Goal: Information Seeking & Learning: Learn about a topic

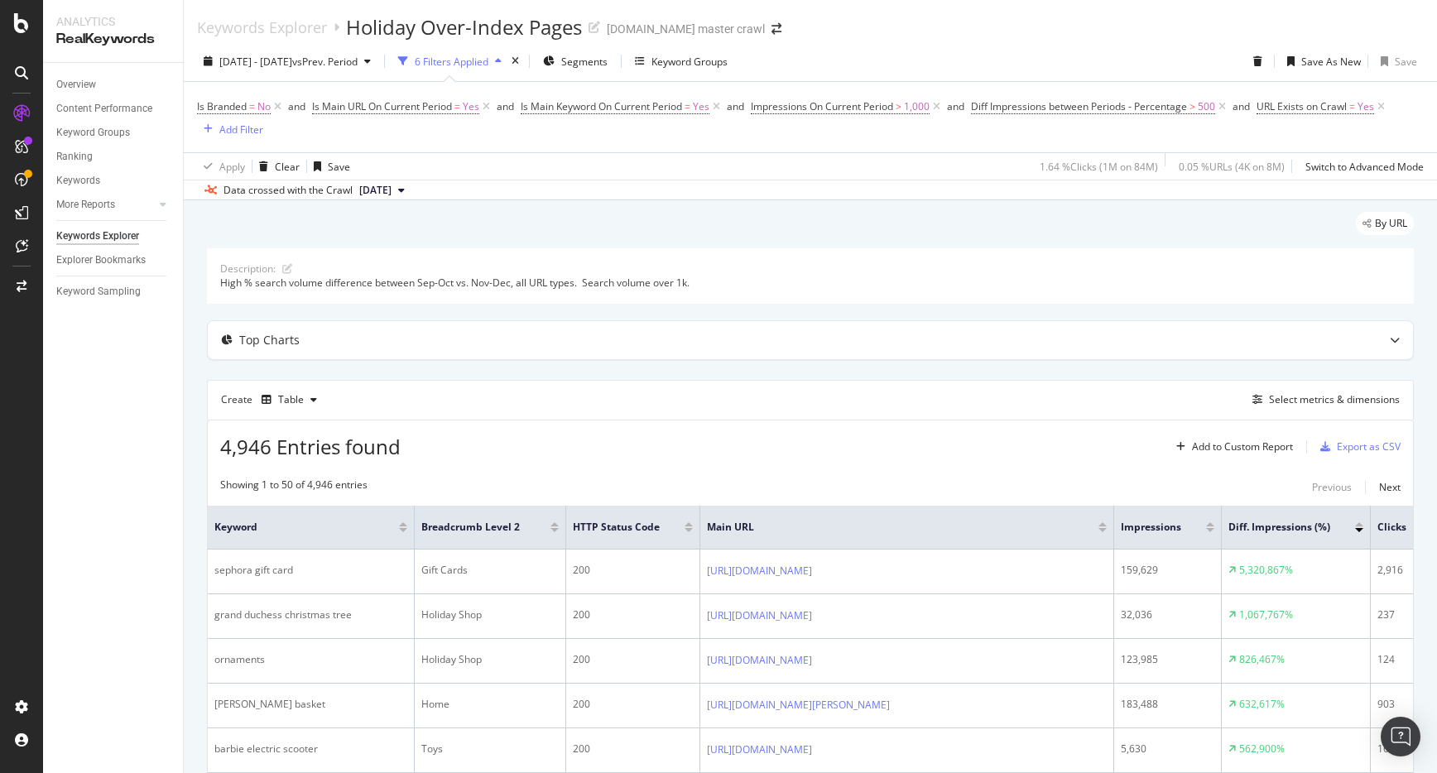
click at [391, 191] on span "[DATE]" at bounding box center [375, 190] width 32 height 15
click at [604, 224] on div "By URL" at bounding box center [810, 229] width 1207 height 36
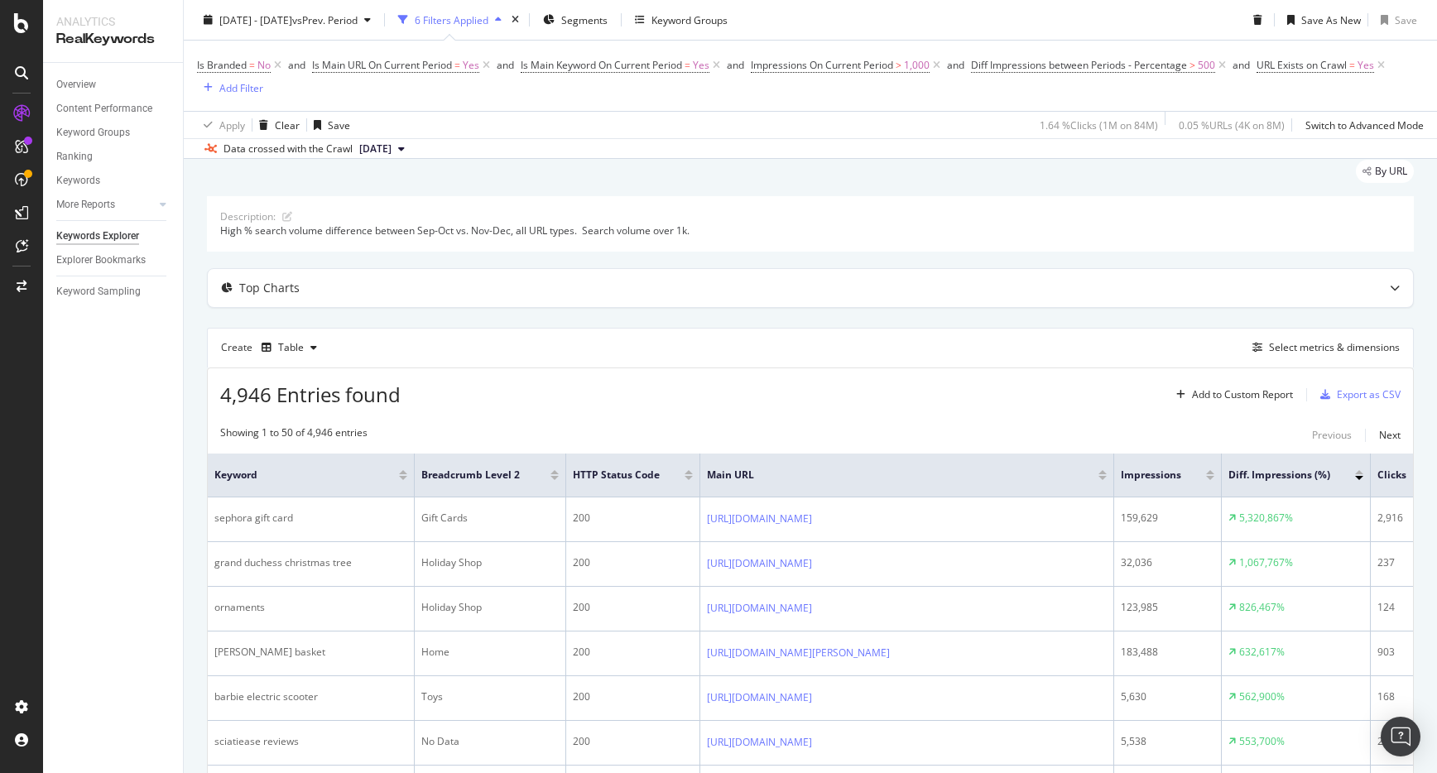
scroll to position [0, 0]
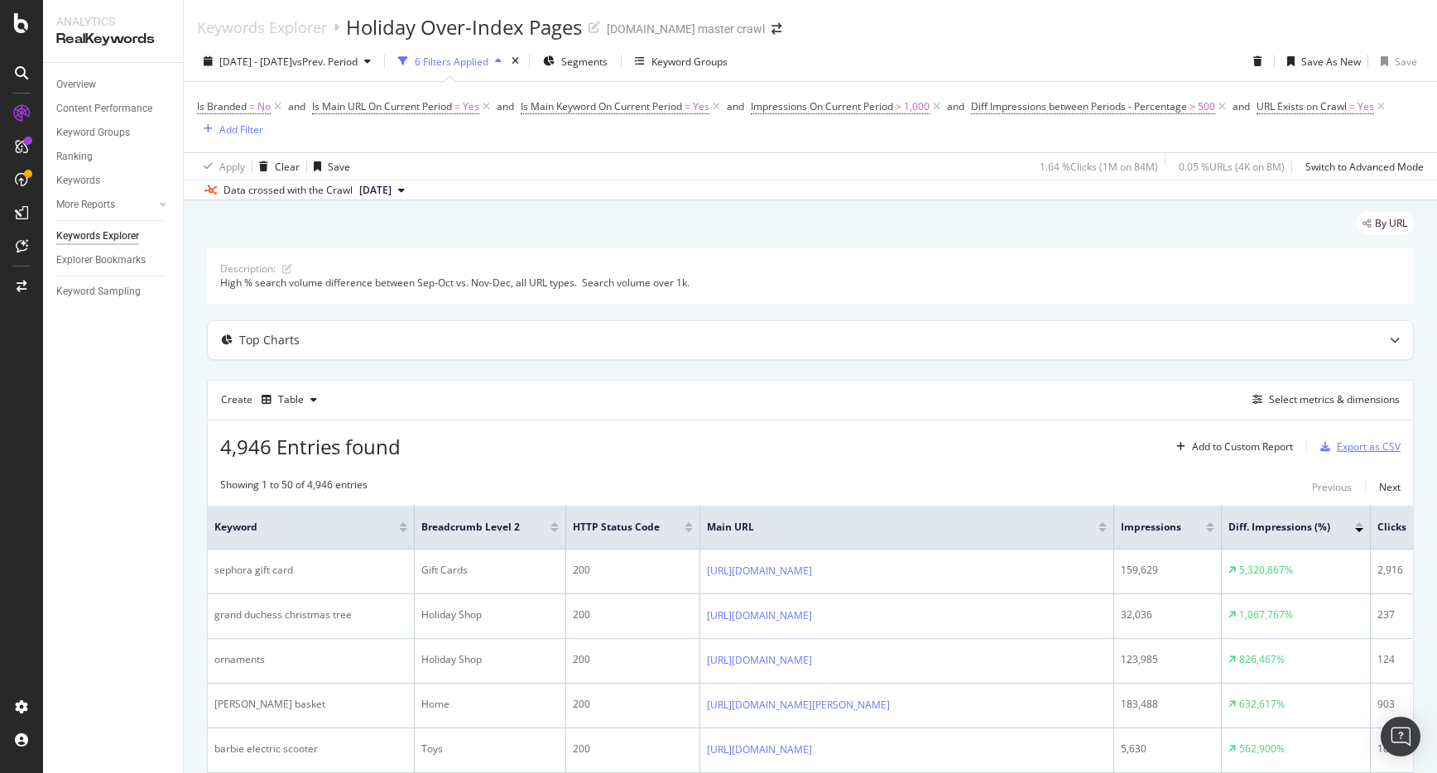
click at [1369, 447] on div "Export as CSV" at bounding box center [1369, 446] width 64 height 14
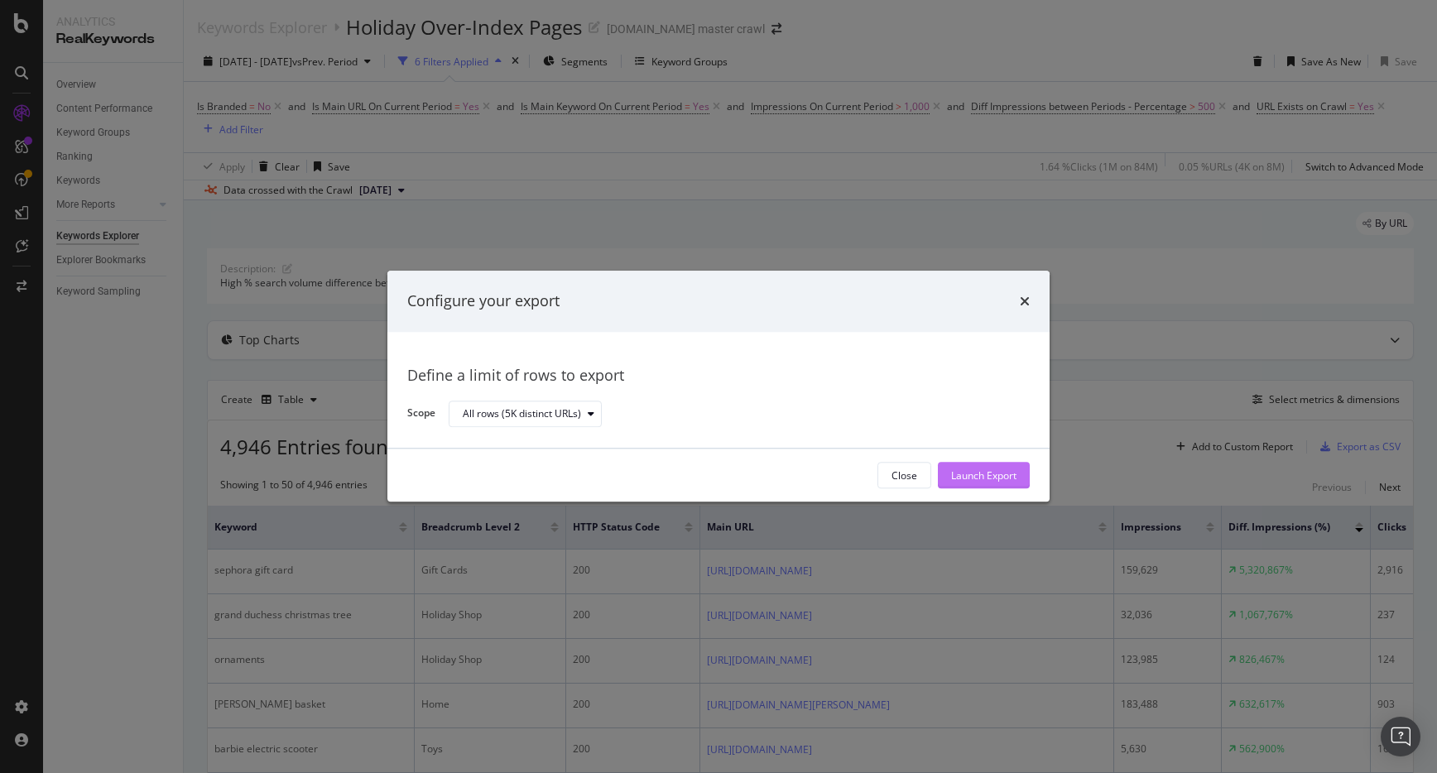
click at [968, 459] on div "Close Launch Export" at bounding box center [718, 475] width 662 height 53
click at [966, 473] on div "Launch Export" at bounding box center [983, 475] width 65 height 14
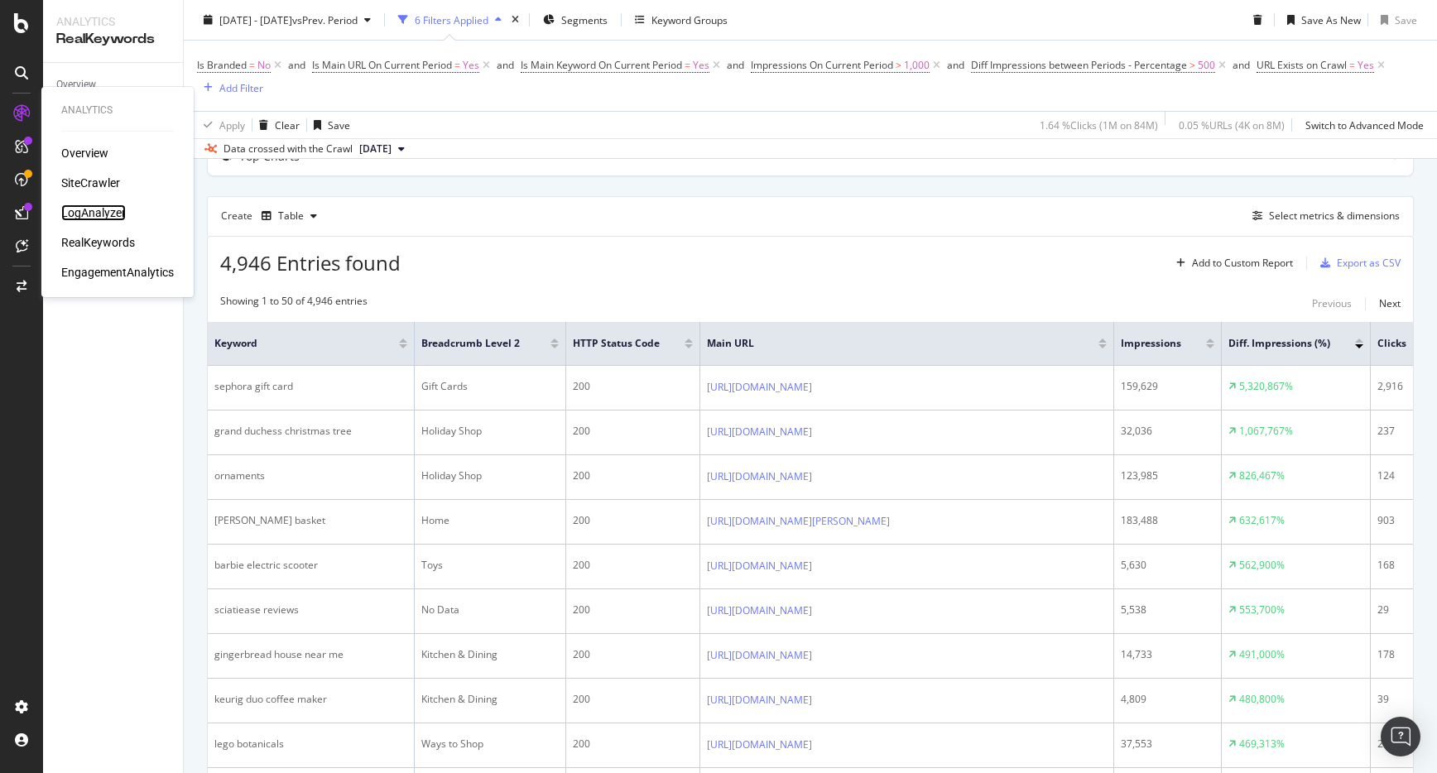
click at [97, 213] on div "LogAnalyzer" at bounding box center [93, 212] width 65 height 17
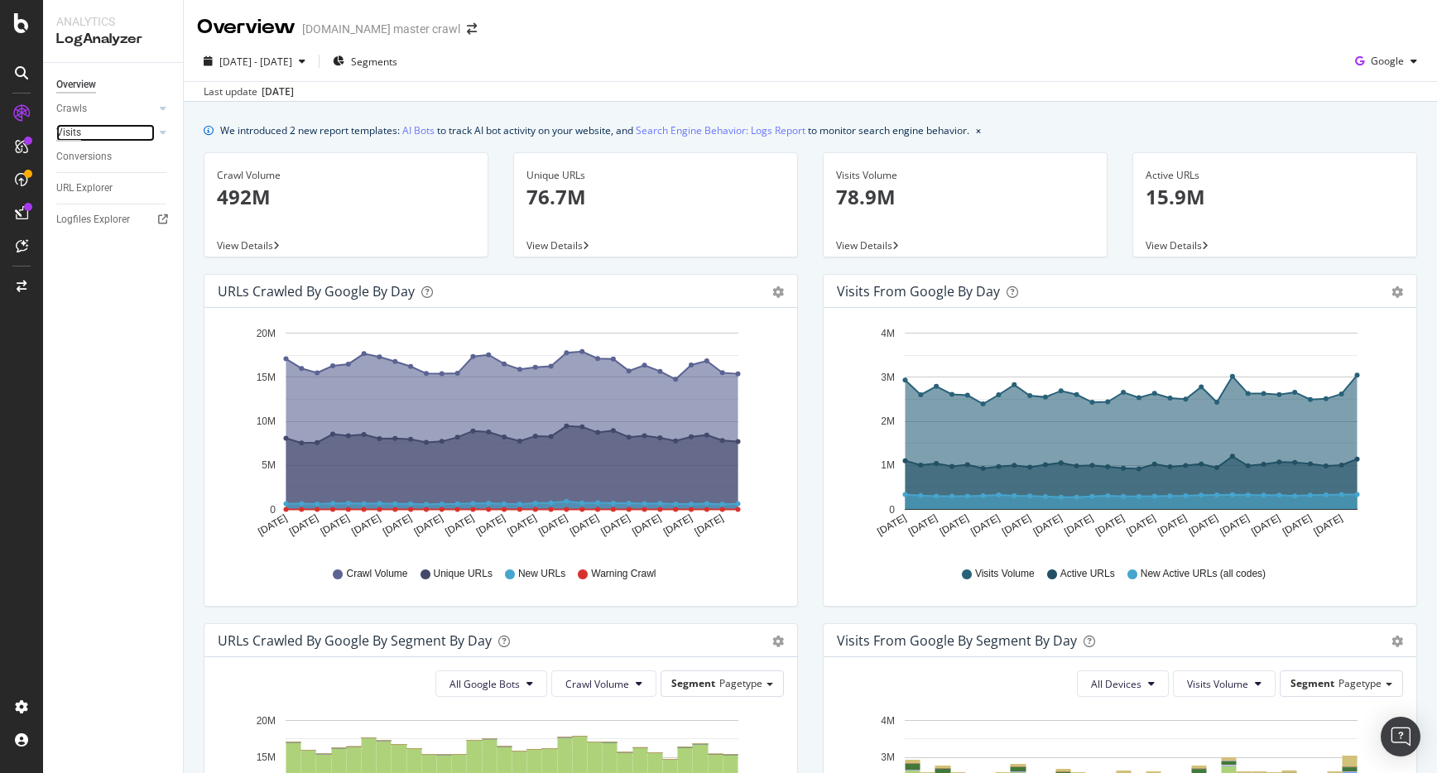
click at [76, 133] on div "Visits" at bounding box center [68, 132] width 25 height 17
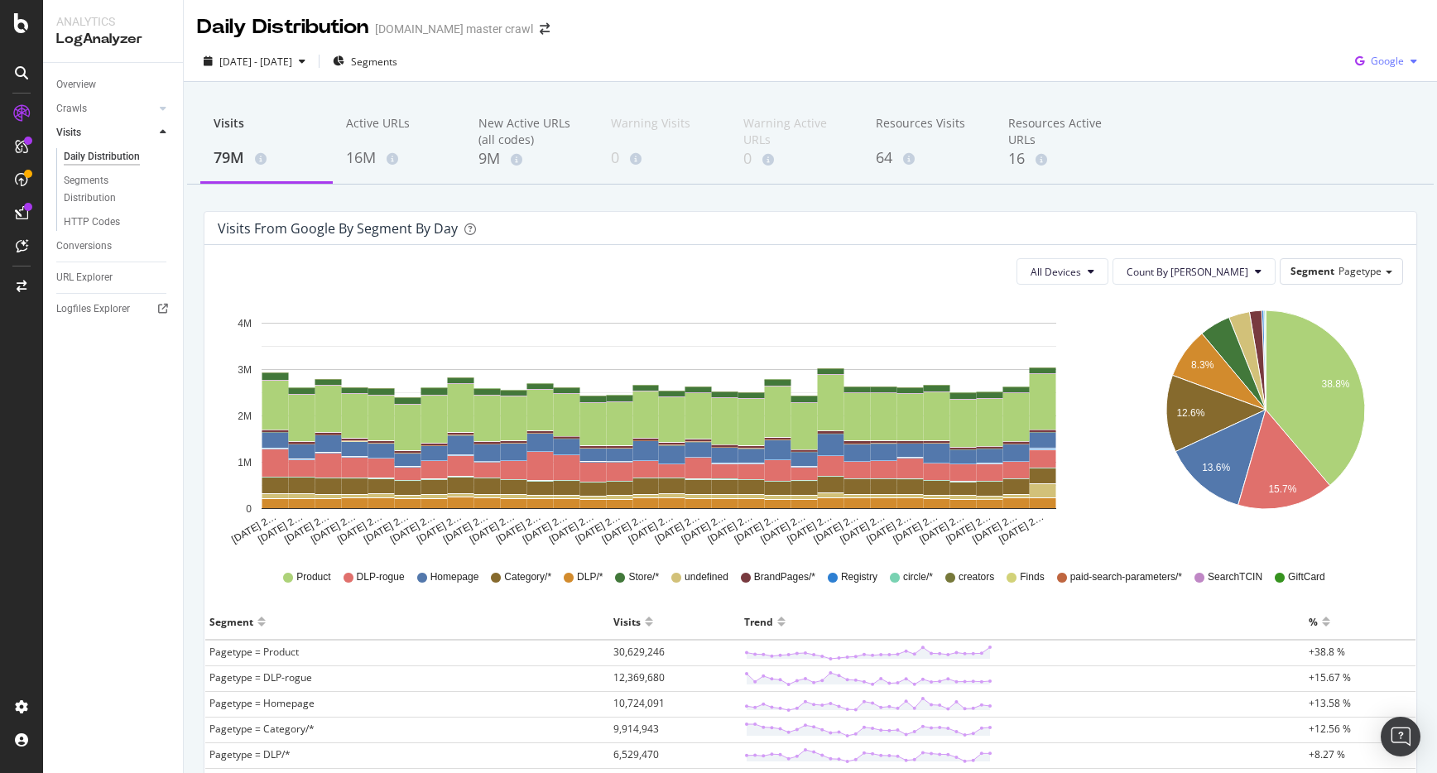
click at [1394, 61] on span "Google" at bounding box center [1386, 61] width 33 height 14
click at [1380, 155] on span "OpenAI" at bounding box center [1386, 155] width 61 height 15
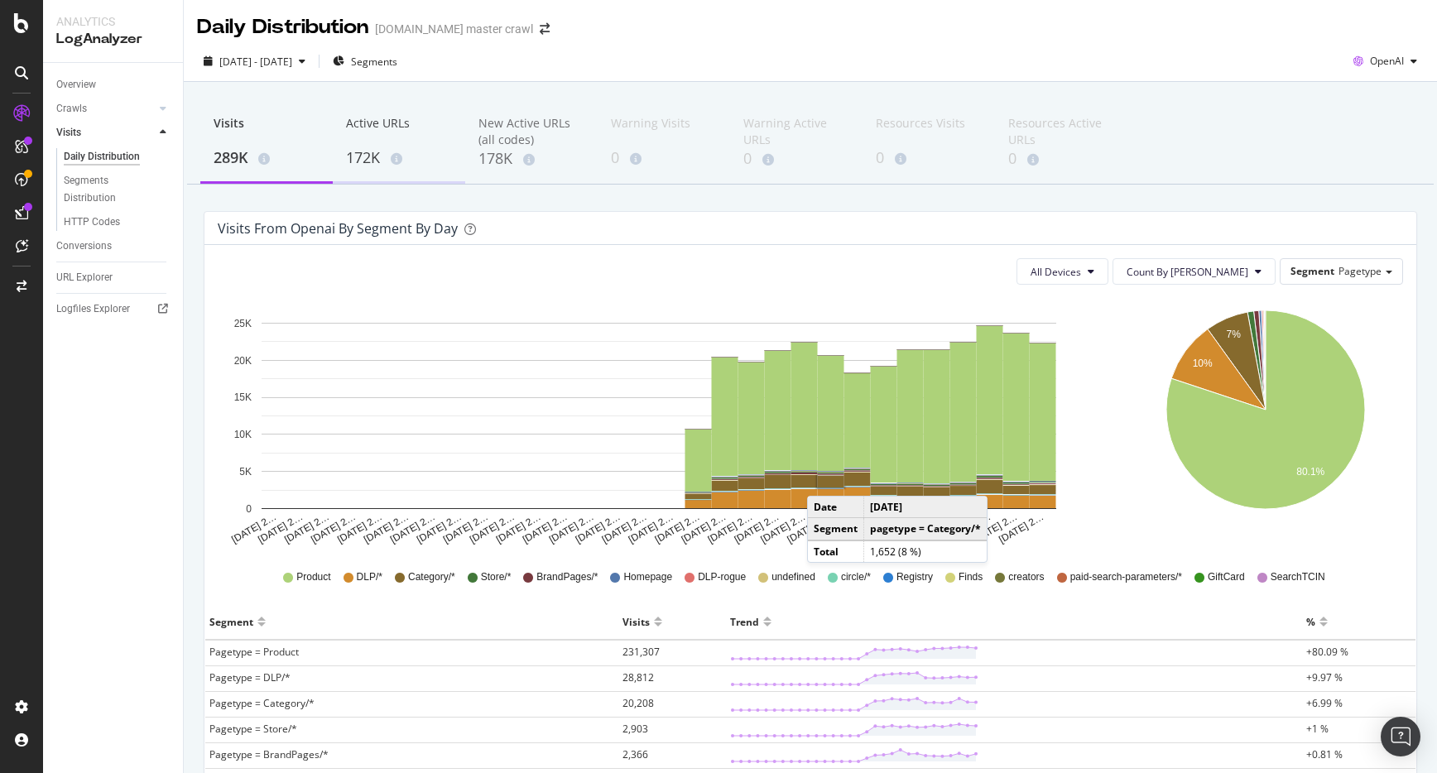
click at [377, 167] on div "172K" at bounding box center [399, 158] width 106 height 22
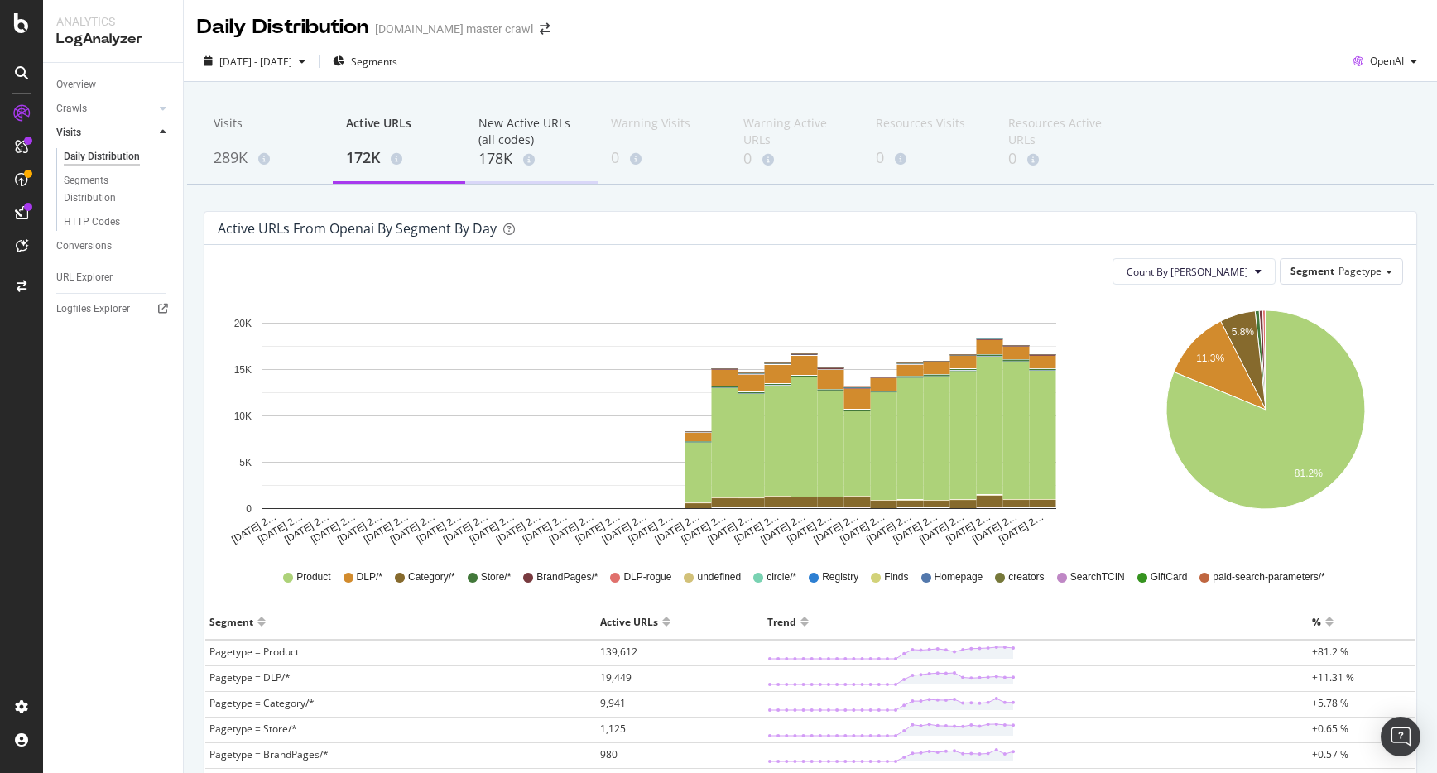
click at [493, 161] on div "178K" at bounding box center [531, 159] width 106 height 22
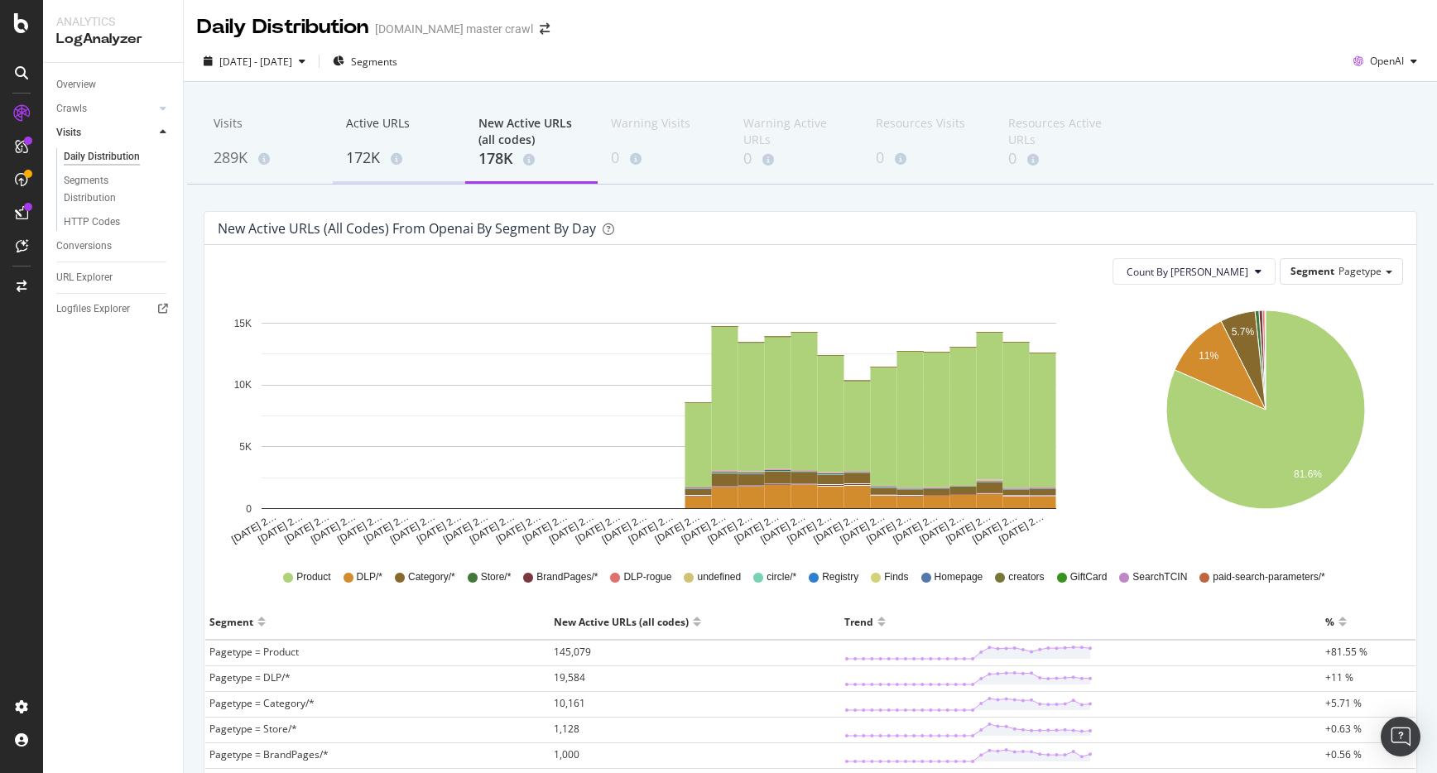
click at [366, 163] on div "172K" at bounding box center [399, 158] width 106 height 22
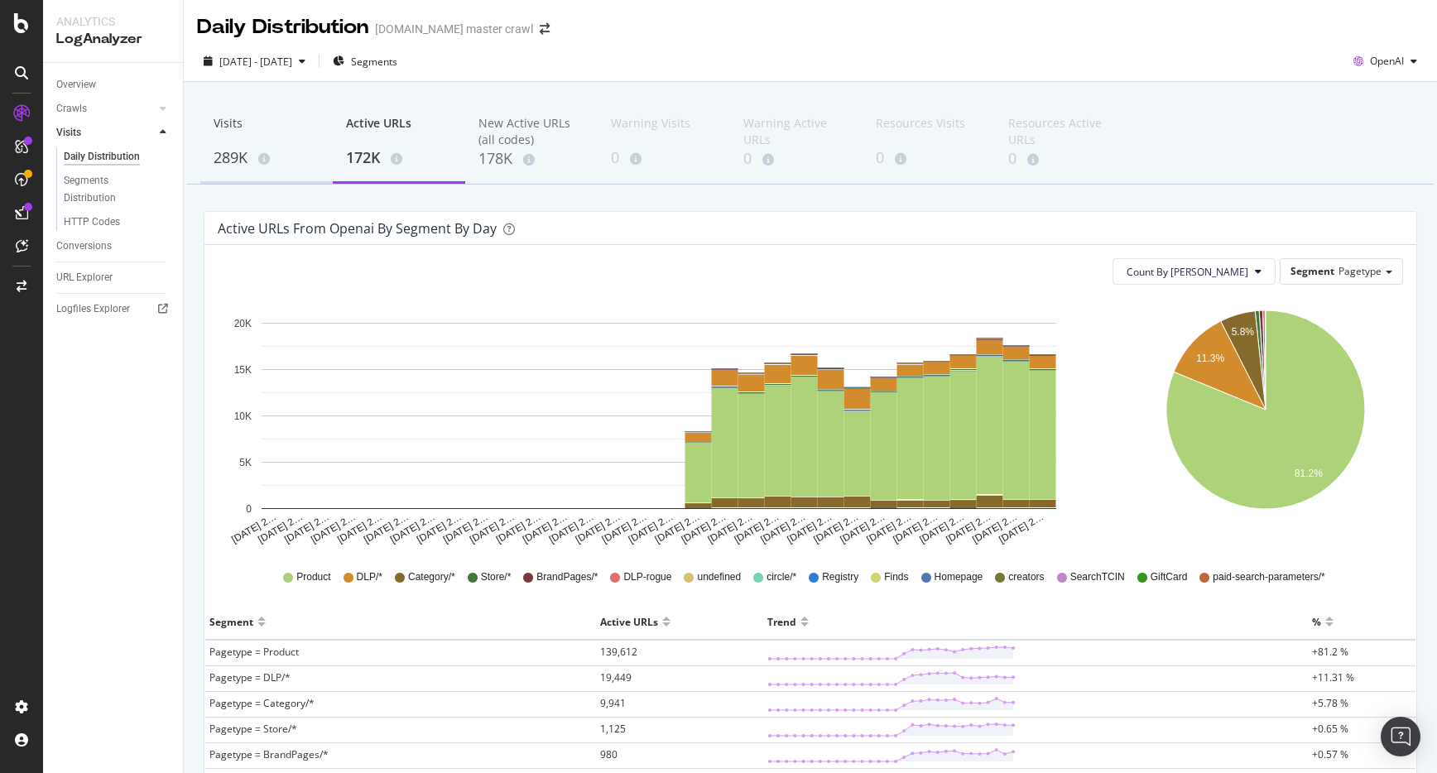
click at [242, 165] on div "289K" at bounding box center [267, 158] width 106 height 22
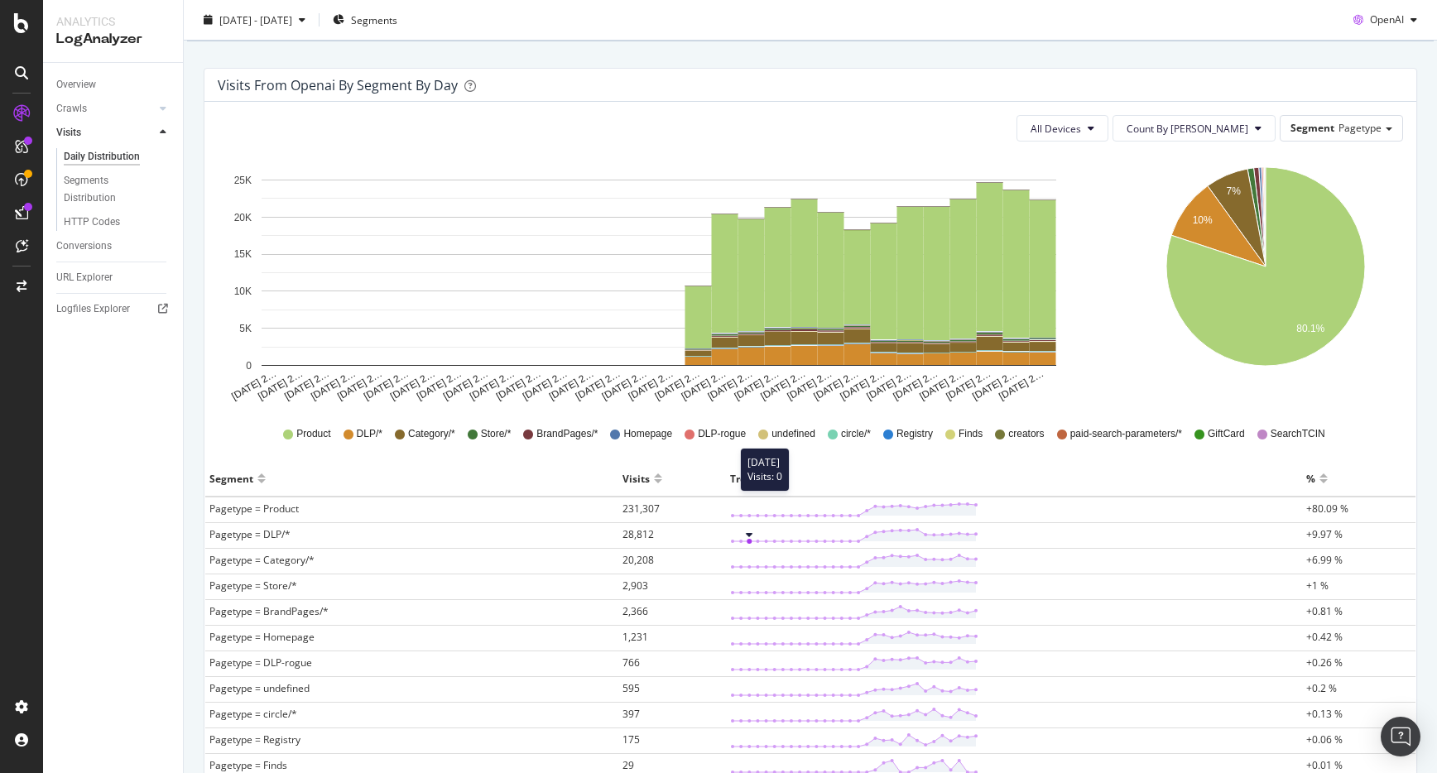
scroll to position [151, 0]
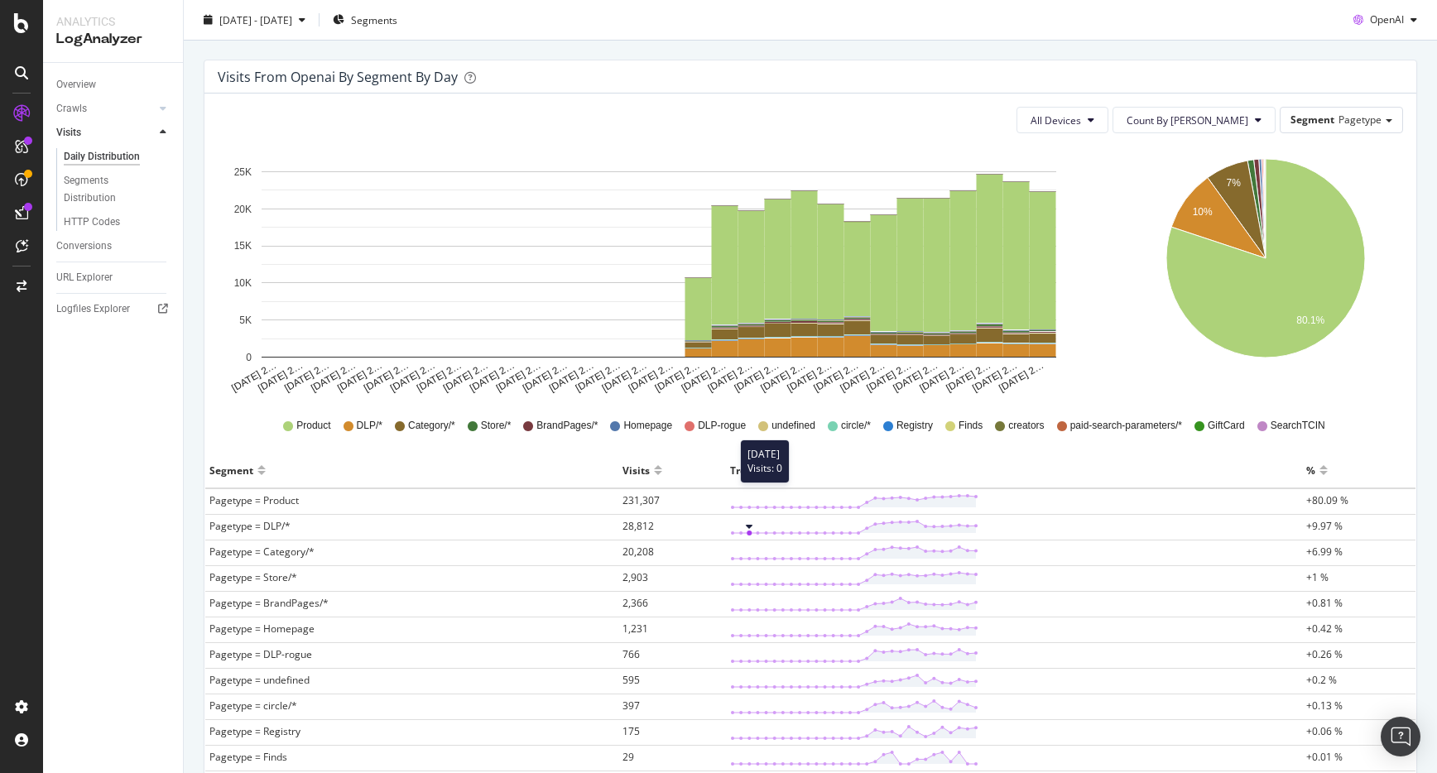
click at [1392, 407] on div "Product DLP/* Category/* Store/* BrandPages/* Homepage DLP-rogue undefined circ…" at bounding box center [810, 425] width 1193 height 37
click at [1388, 390] on icon "7% 10% 80.1%" at bounding box center [1264, 270] width 278 height 248
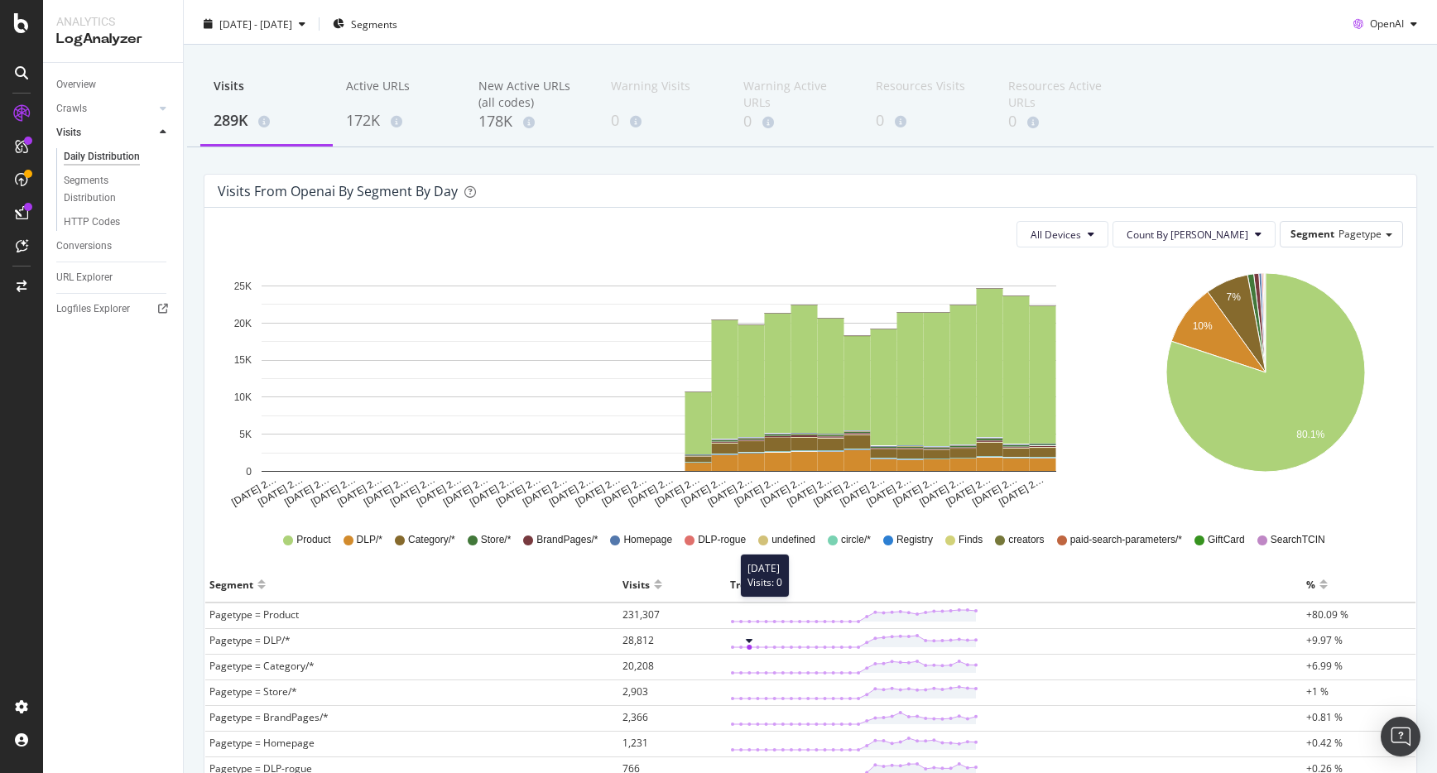
scroll to position [48, 0]
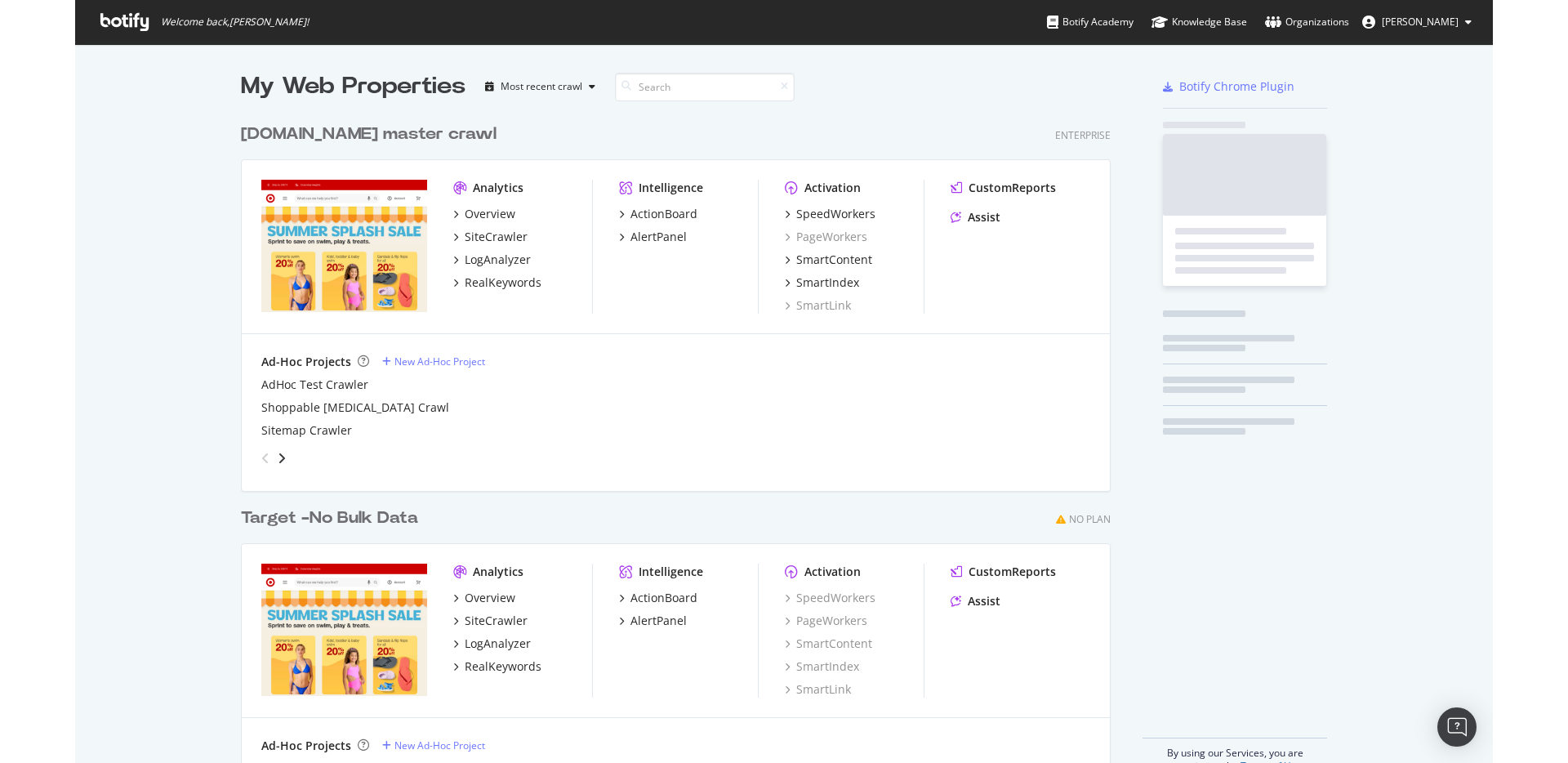
scroll to position [670, 883]
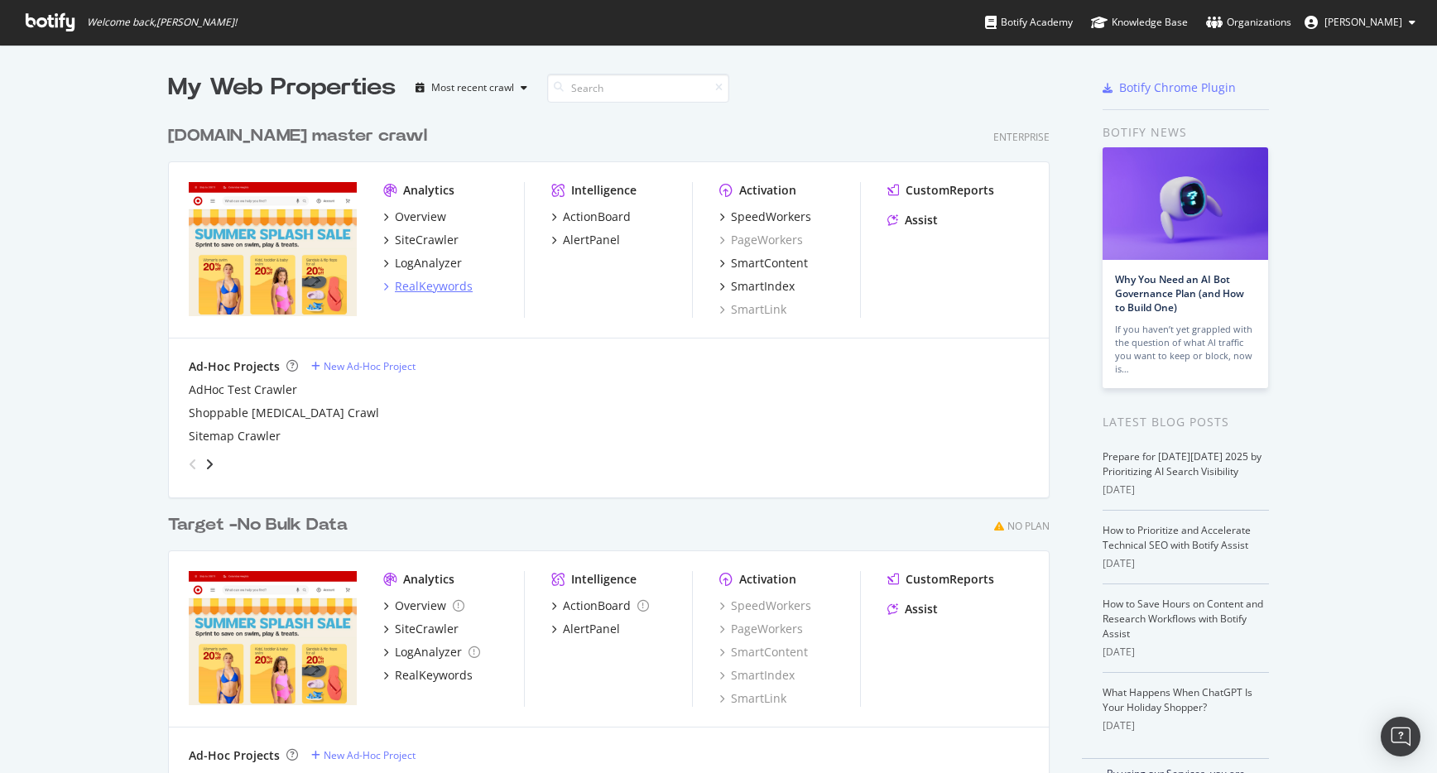
click at [418, 281] on div "RealKeywords" at bounding box center [434, 286] width 78 height 17
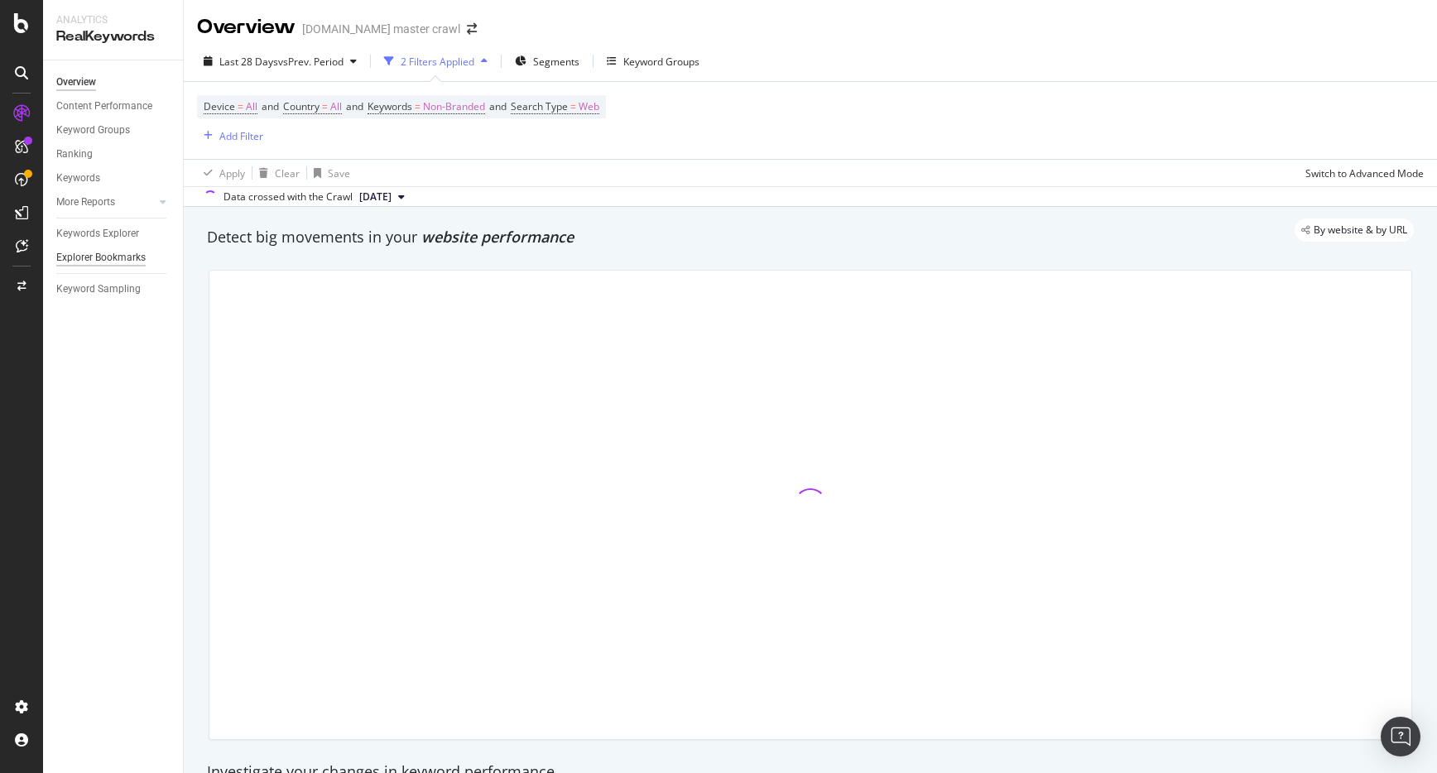
click at [120, 259] on div "Explorer Bookmarks" at bounding box center [100, 257] width 89 height 17
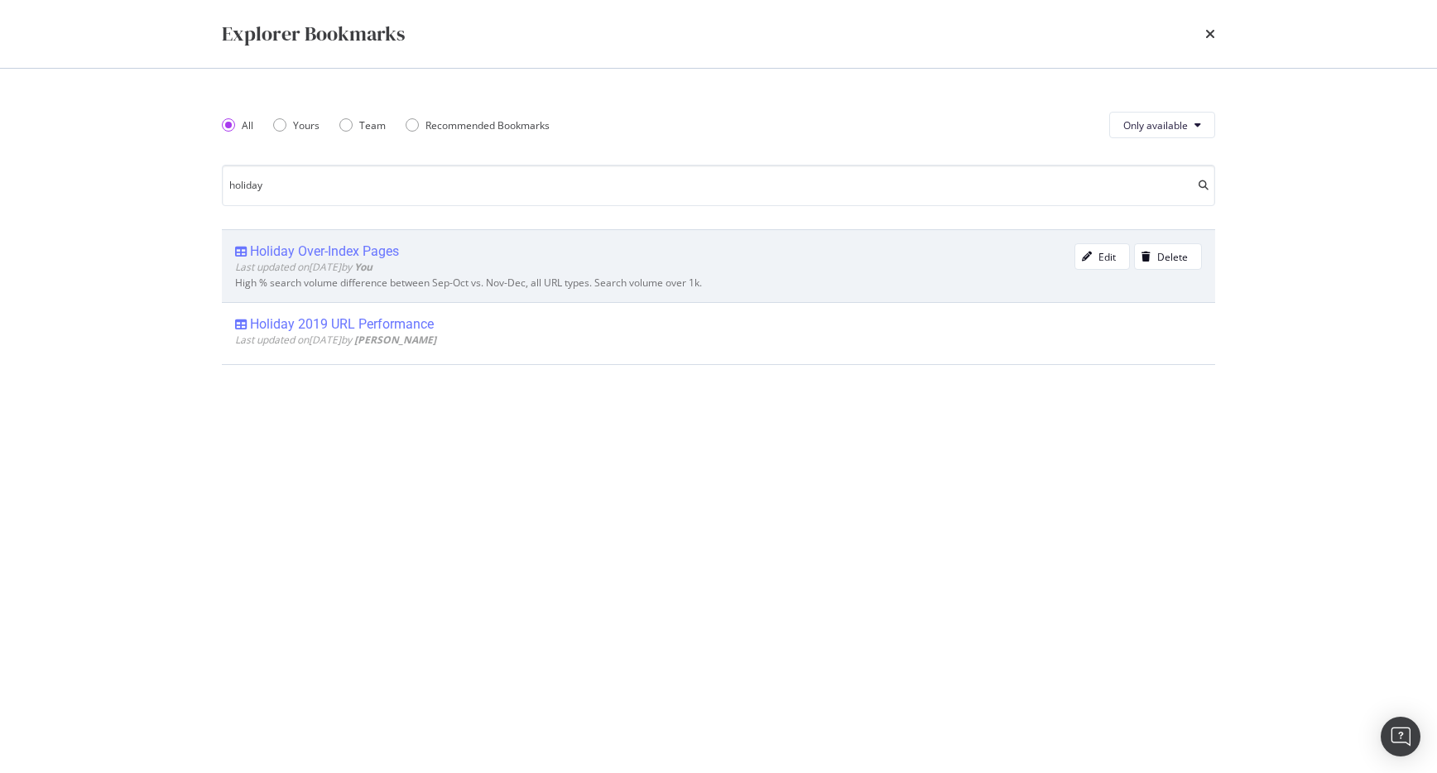
type input "holiday"
click at [312, 247] on div "Holiday Over-Index Pages" at bounding box center [324, 251] width 149 height 17
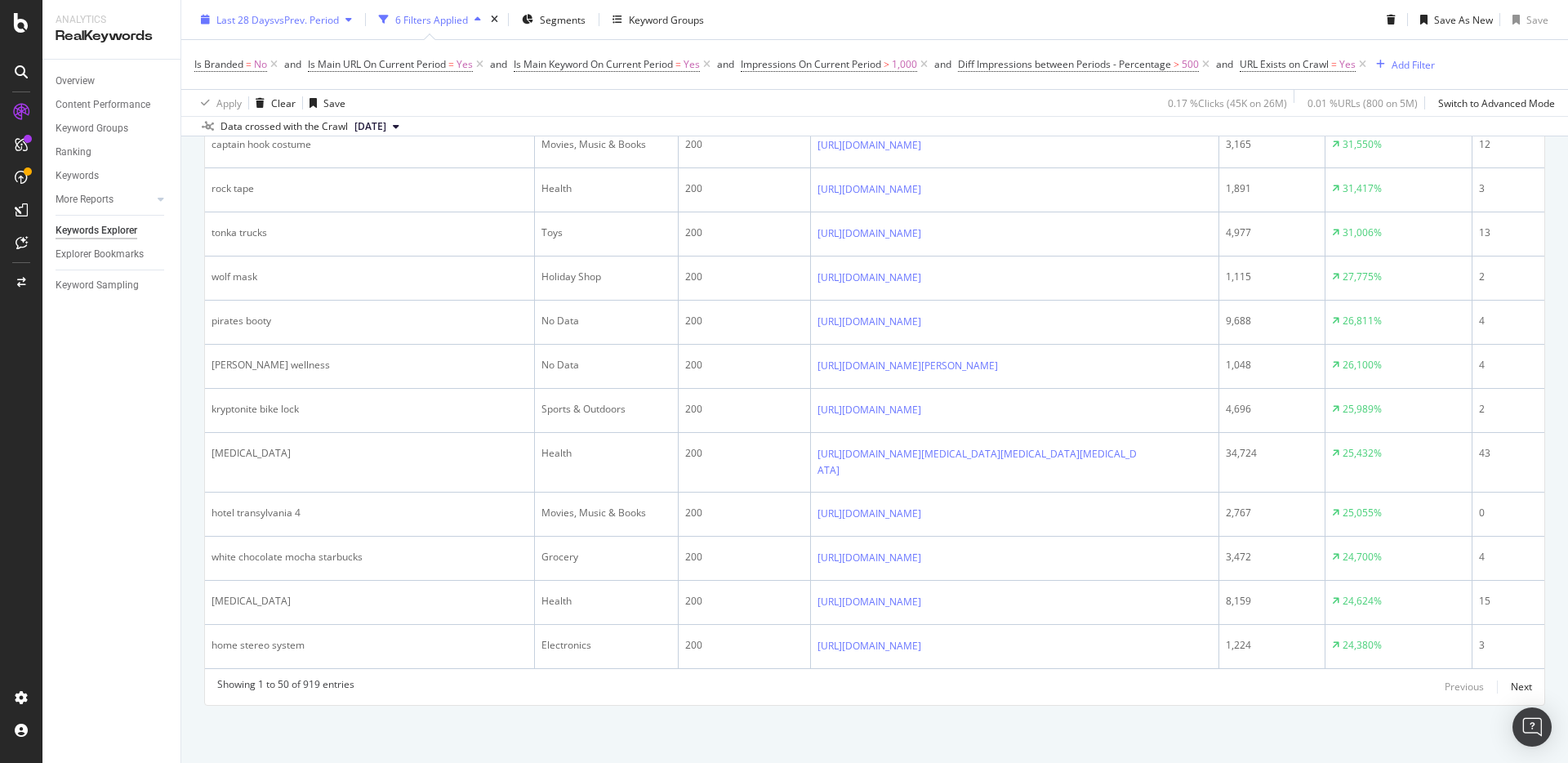
scroll to position [2436, 0]
click at [257, 21] on span "Last 28 Days" at bounding box center [245, 19] width 58 height 14
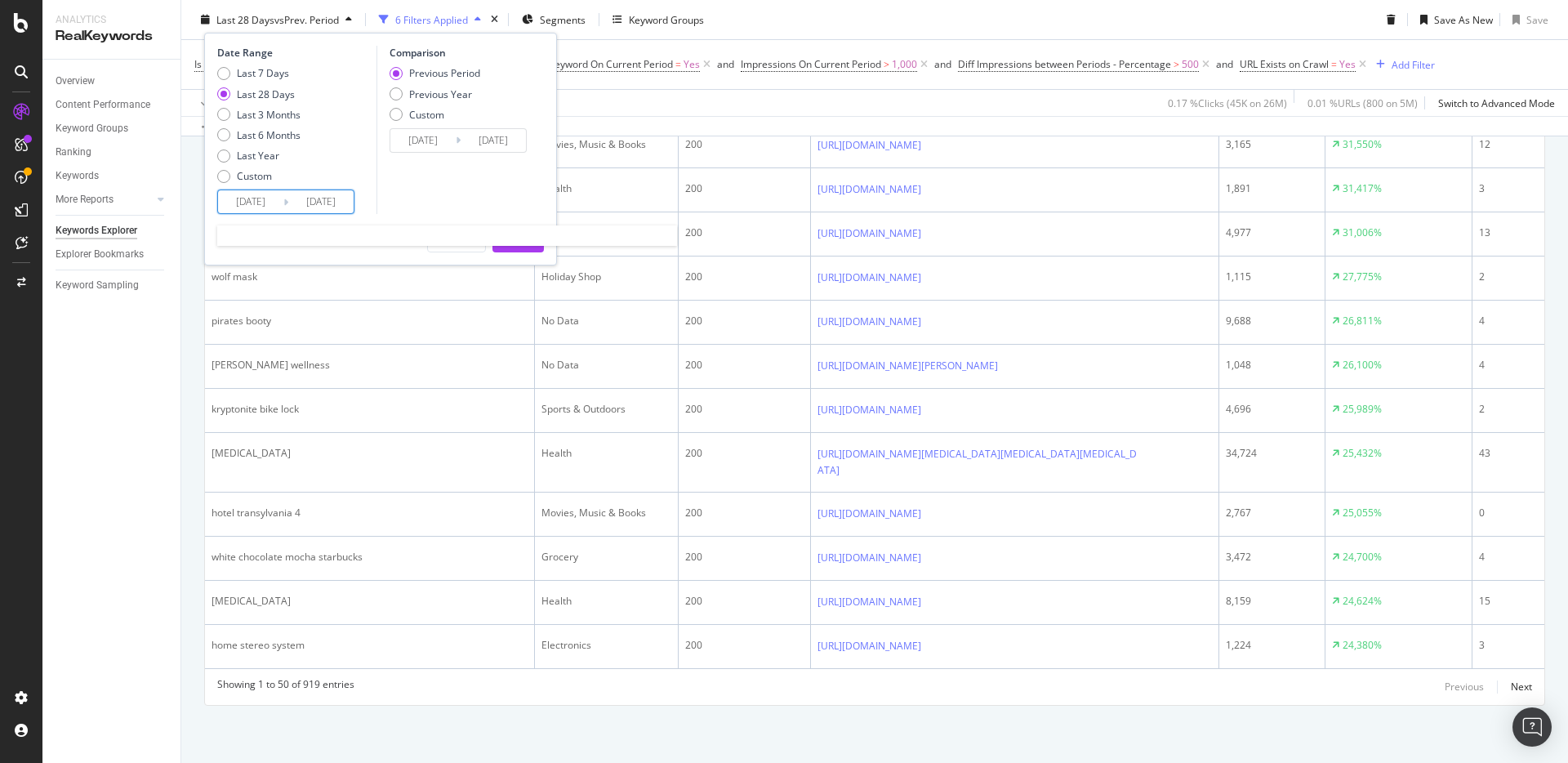
click at [249, 206] on input "2025/09/02" at bounding box center [251, 201] width 65 height 23
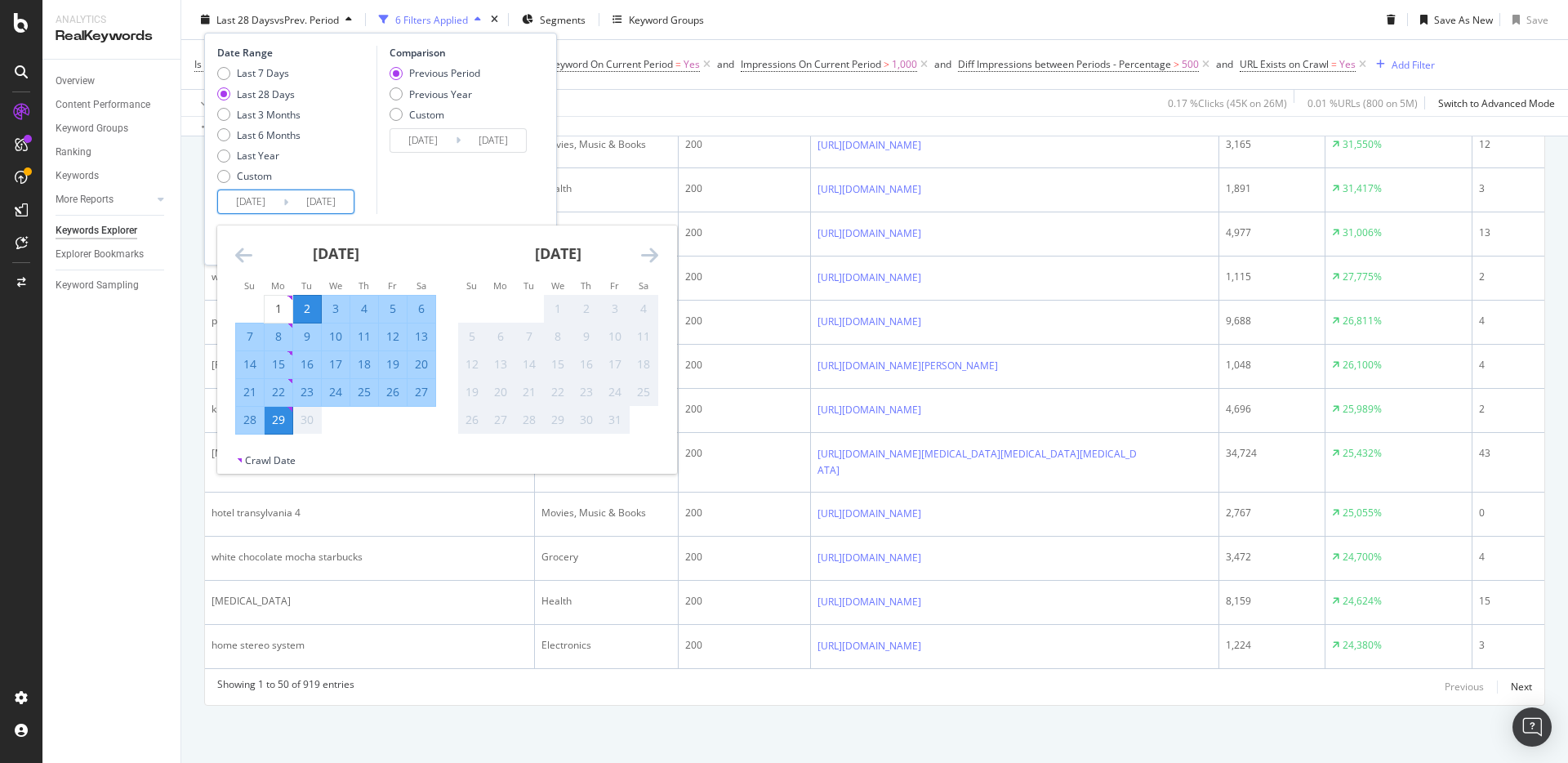
click at [245, 258] on icon "Move backward to switch to the previous month." at bounding box center [243, 255] width 17 height 20
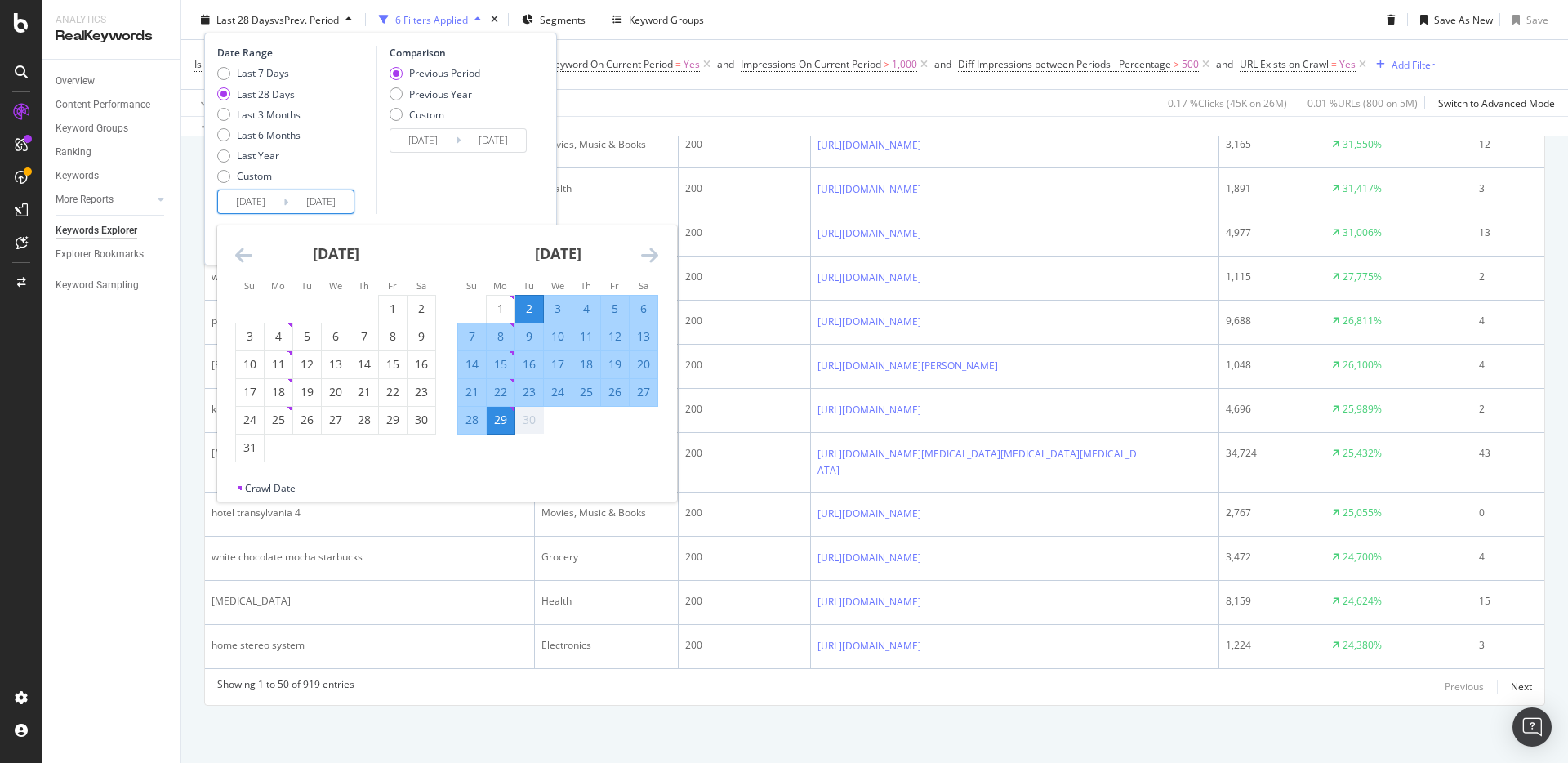
click at [245, 258] on icon "Move backward to switch to the previous month." at bounding box center [243, 255] width 17 height 20
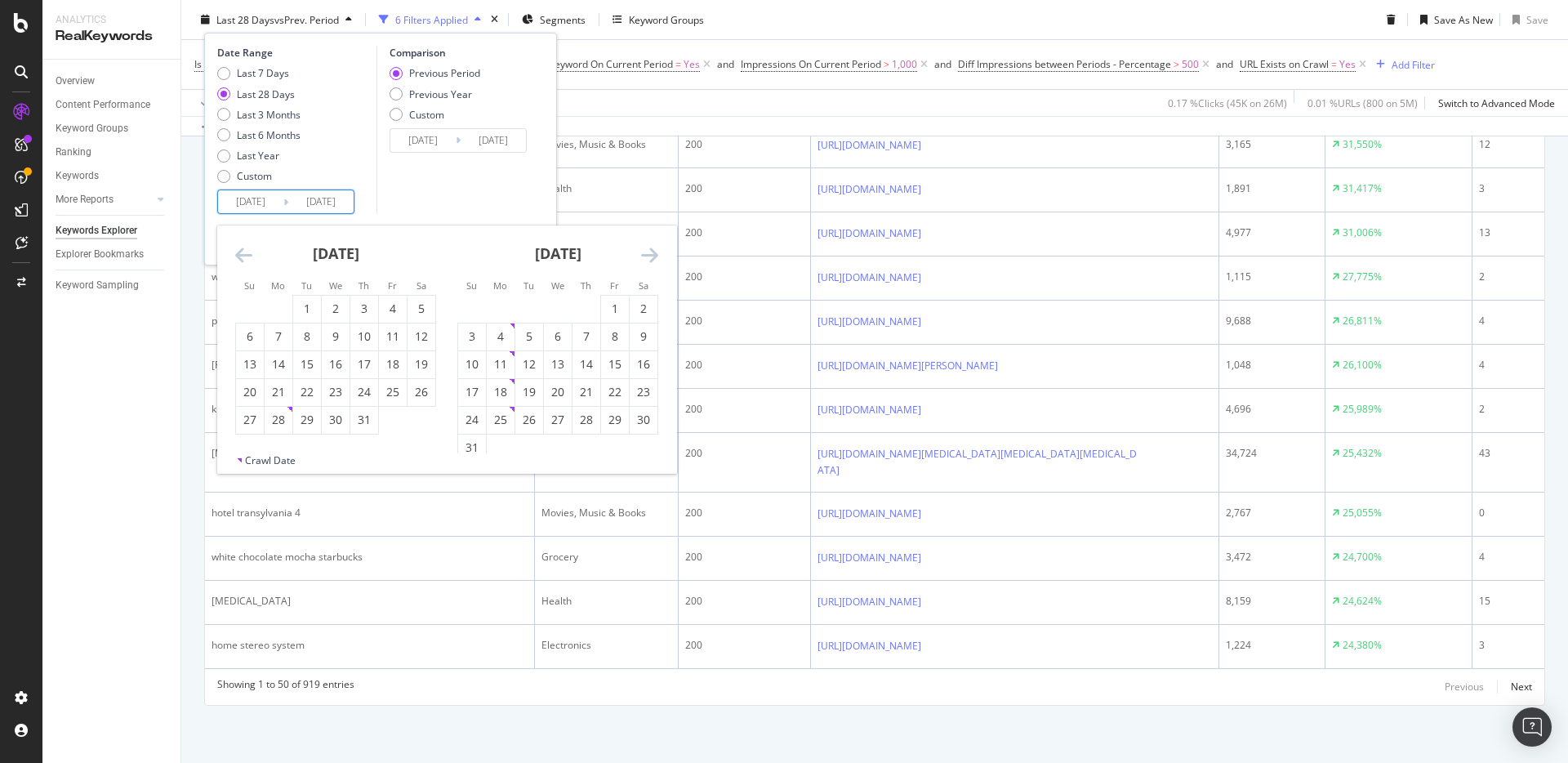
click at [246, 258] on icon "Move backward to switch to the previous month." at bounding box center [243, 255] width 17 height 20
click at [245, 258] on icon "Move backward to switch to the previous month." at bounding box center [243, 255] width 17 height 20
click at [245, 257] on icon "Move backward to switch to the previous month." at bounding box center [243, 255] width 17 height 20
click at [244, 258] on icon "Move backward to switch to the previous month." at bounding box center [243, 255] width 17 height 20
click at [245, 258] on icon "Move backward to switch to the previous month." at bounding box center [243, 255] width 17 height 20
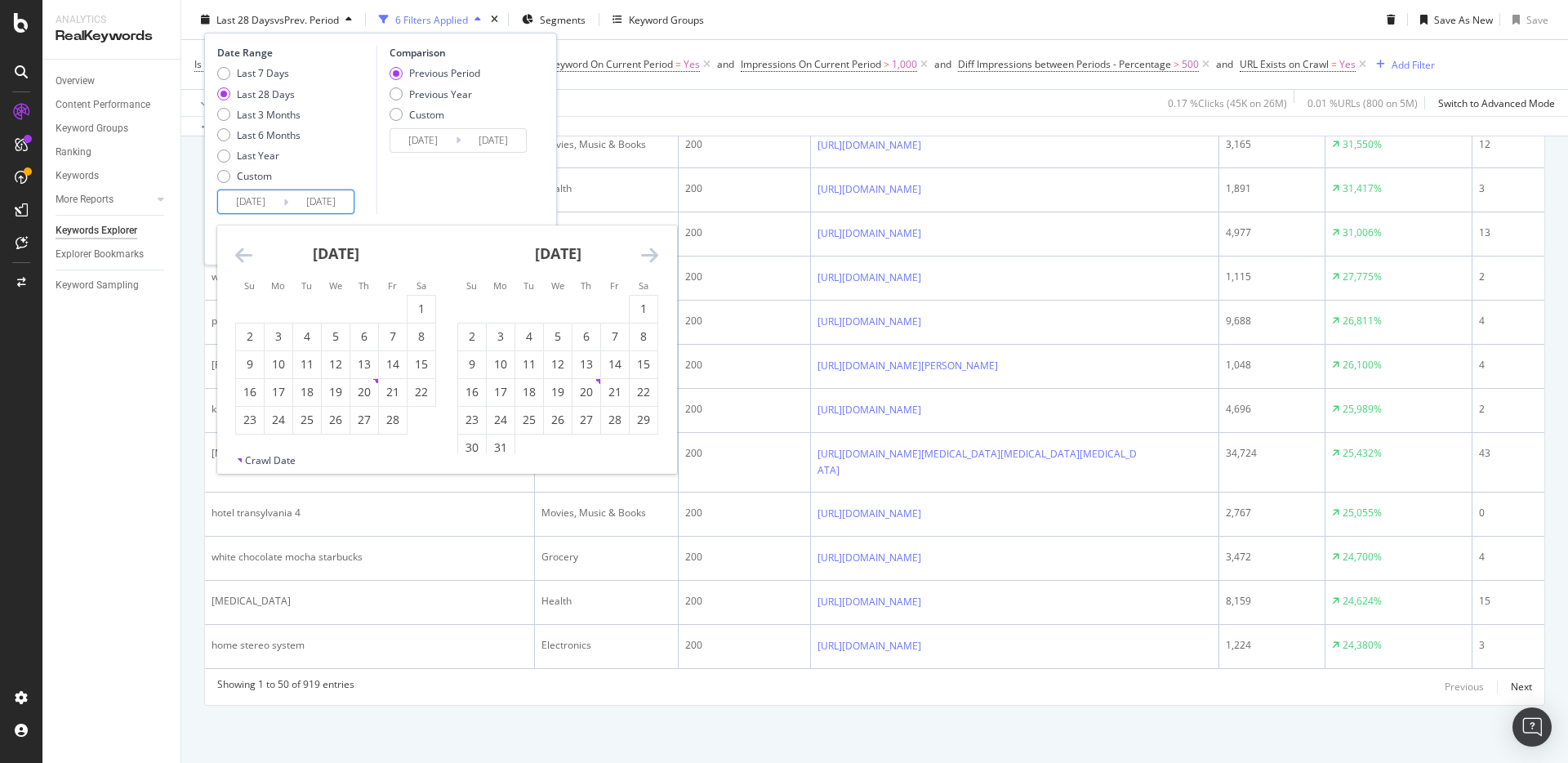
click at [244, 258] on icon "Move backward to switch to the previous month." at bounding box center [243, 255] width 17 height 20
click at [383, 301] on div "1" at bounding box center [393, 309] width 28 height 17
type input "2024/11/01"
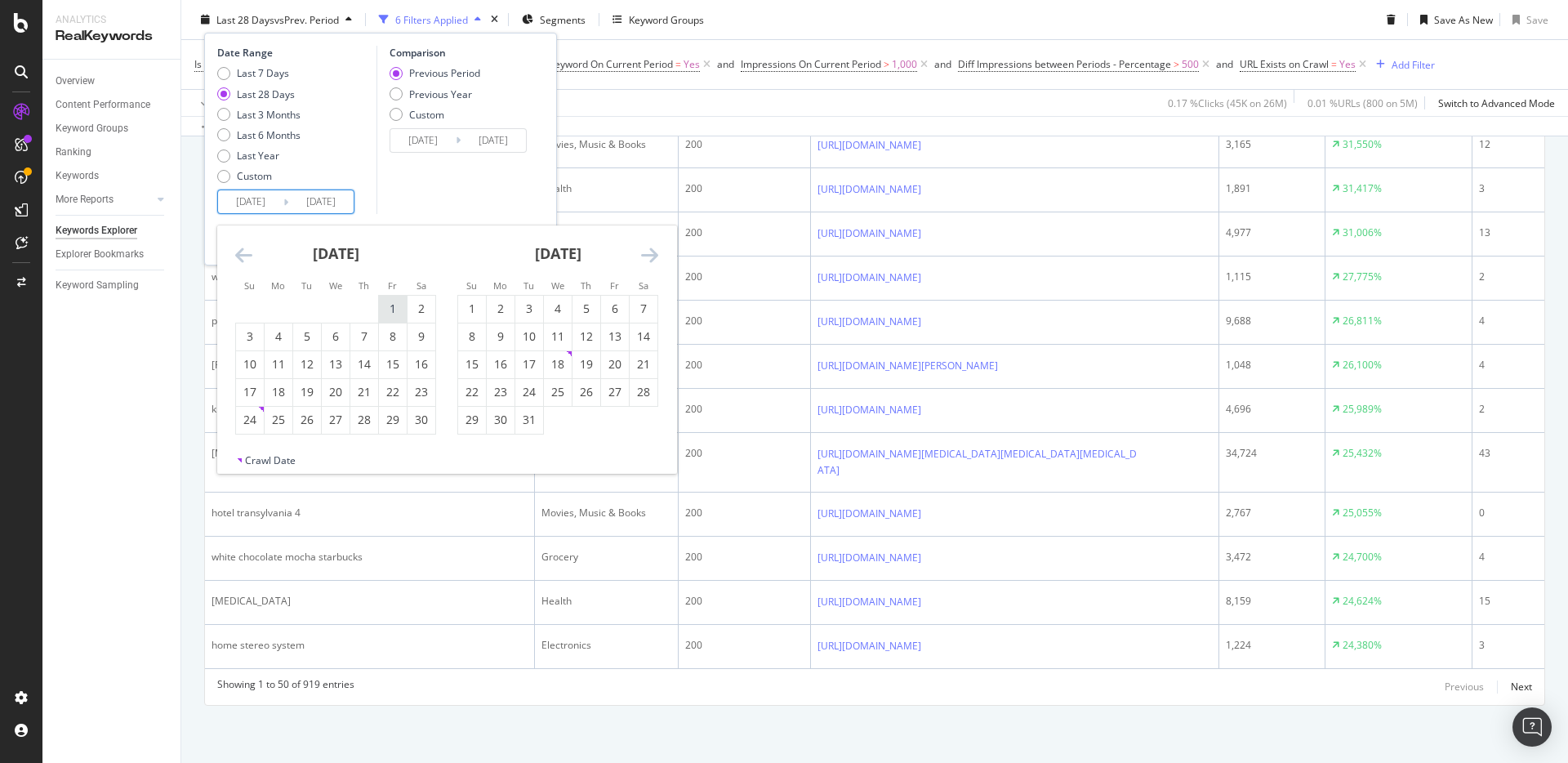
type input "2023/12/04"
type input "2024/10/31"
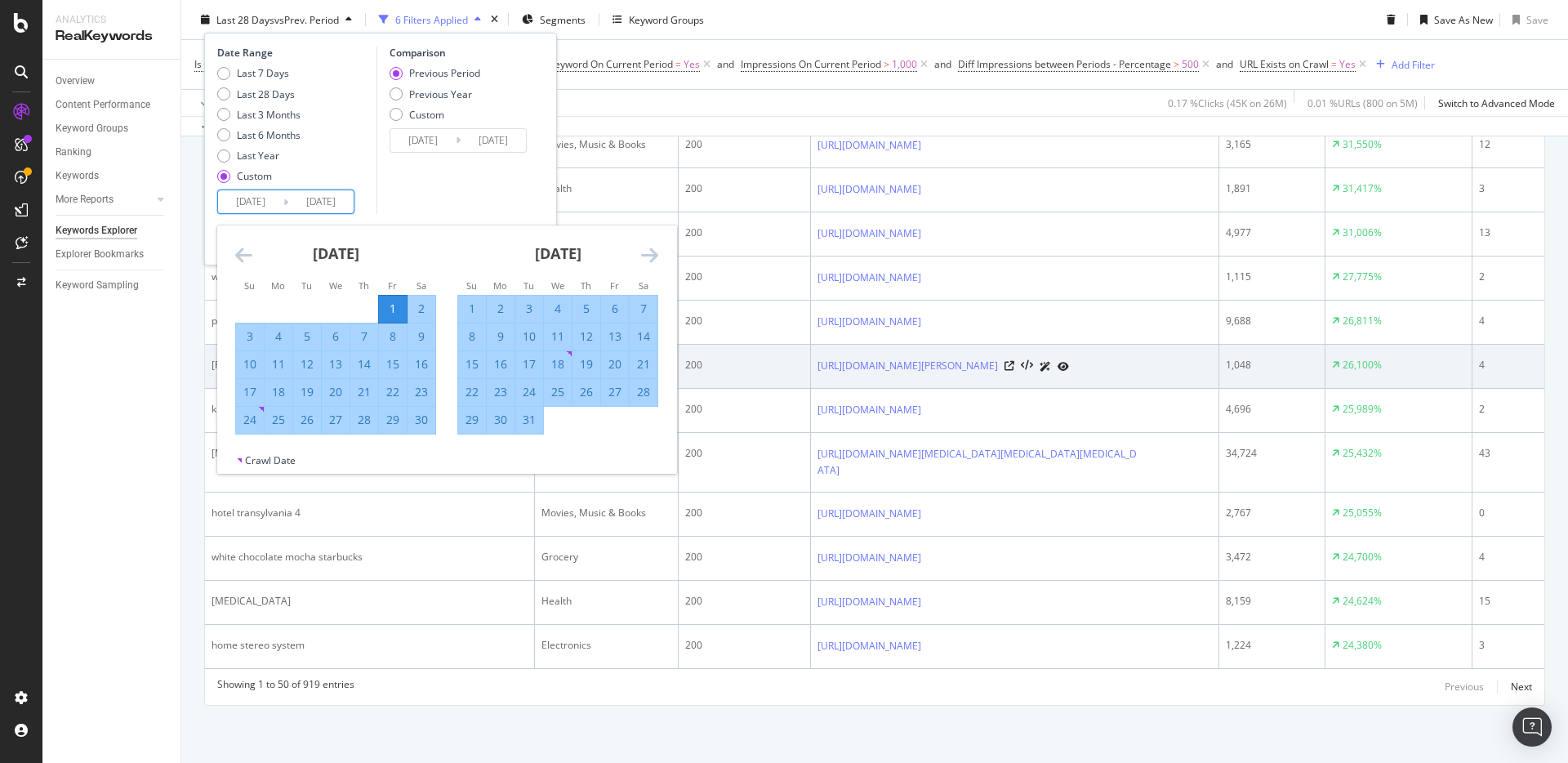
click at [530, 427] on div "31" at bounding box center [529, 420] width 28 height 17
type input "2024/12/31"
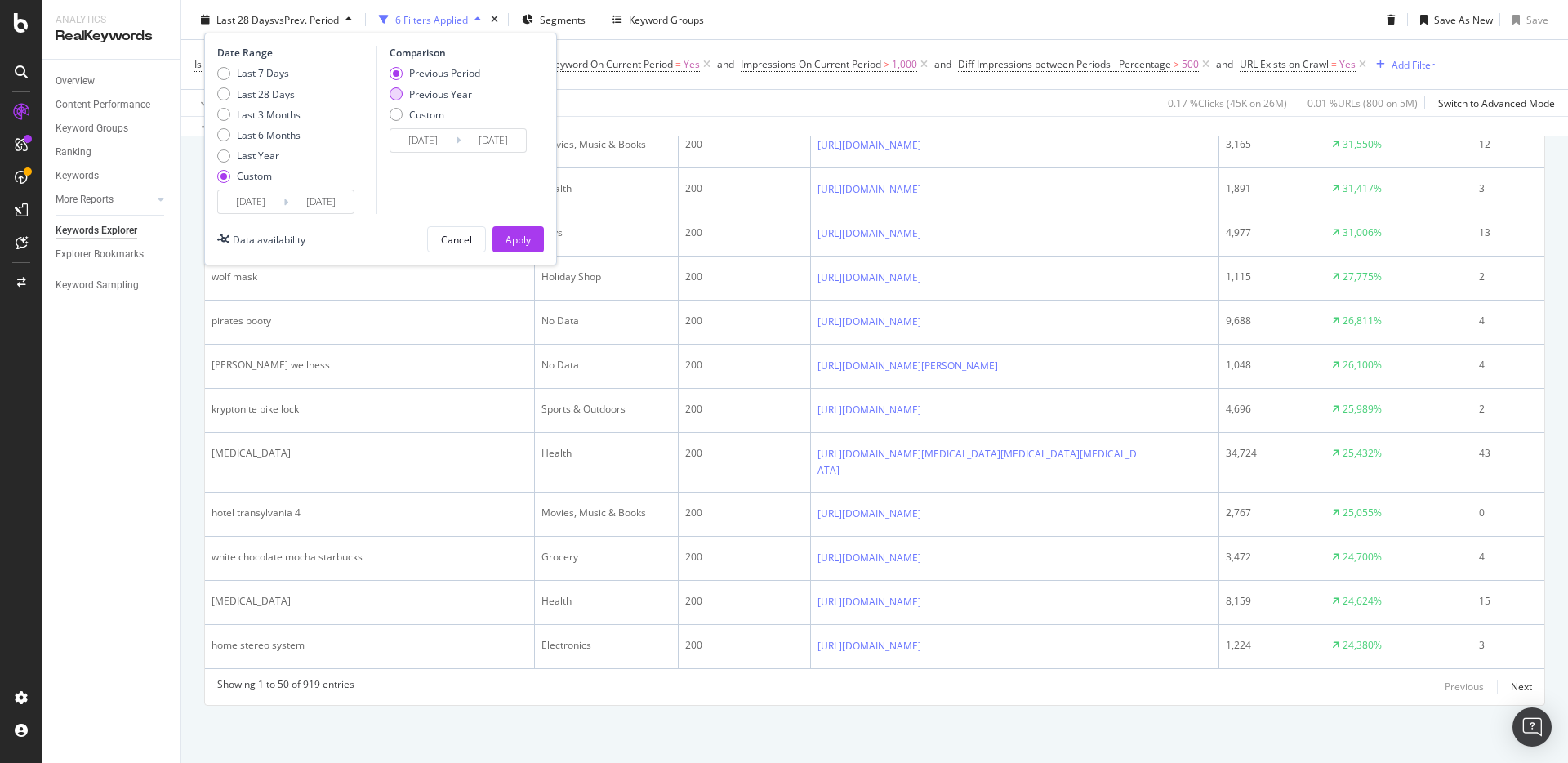
click at [392, 94] on div "Previous Year" at bounding box center [396, 94] width 13 height 13
type input "2023/11/03"
type input "2024/01/02"
click at [521, 240] on div "Apply" at bounding box center [518, 239] width 26 height 14
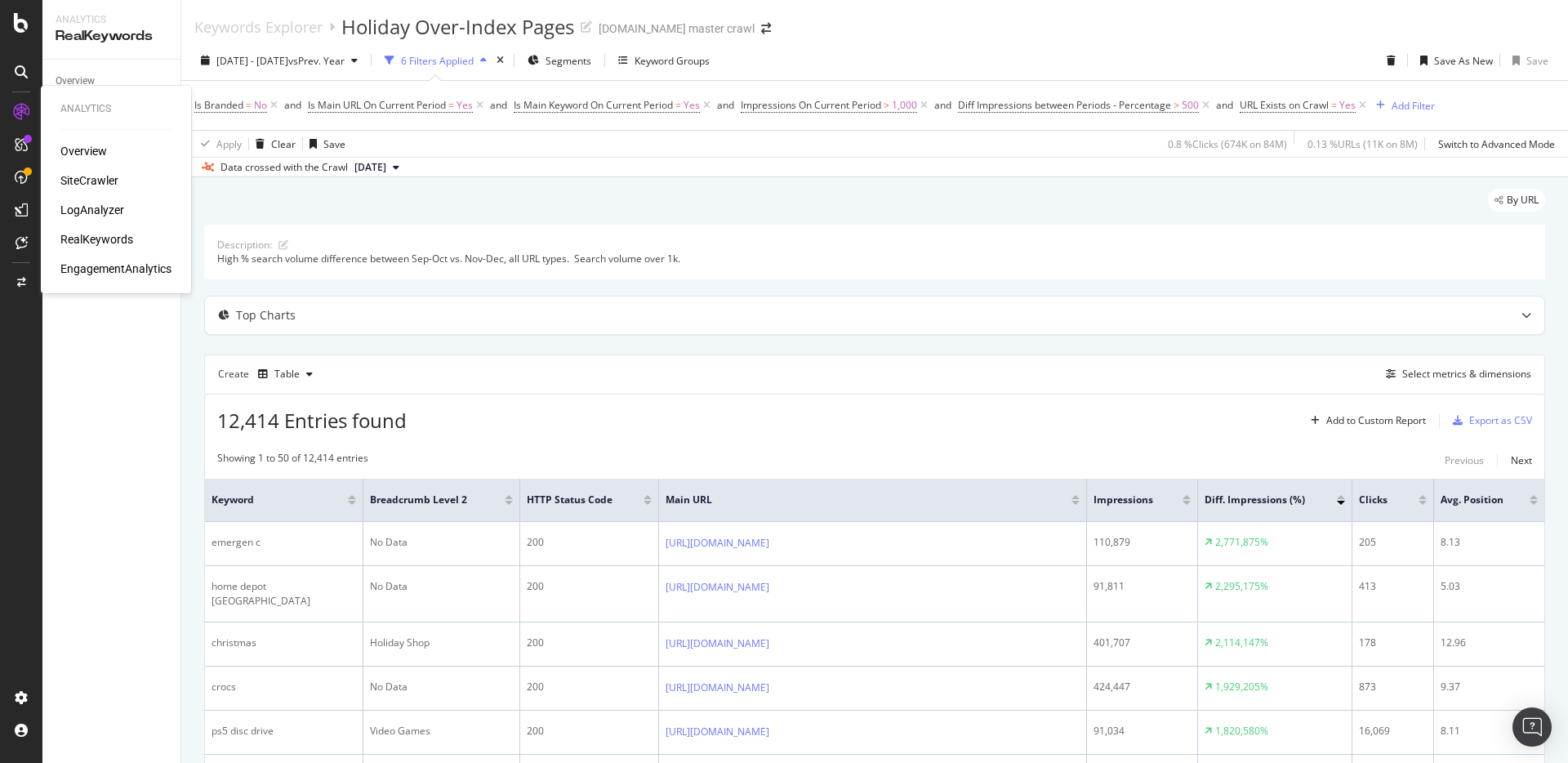
click at [109, 205] on div "LogAnalyzer" at bounding box center [92, 209] width 64 height 17
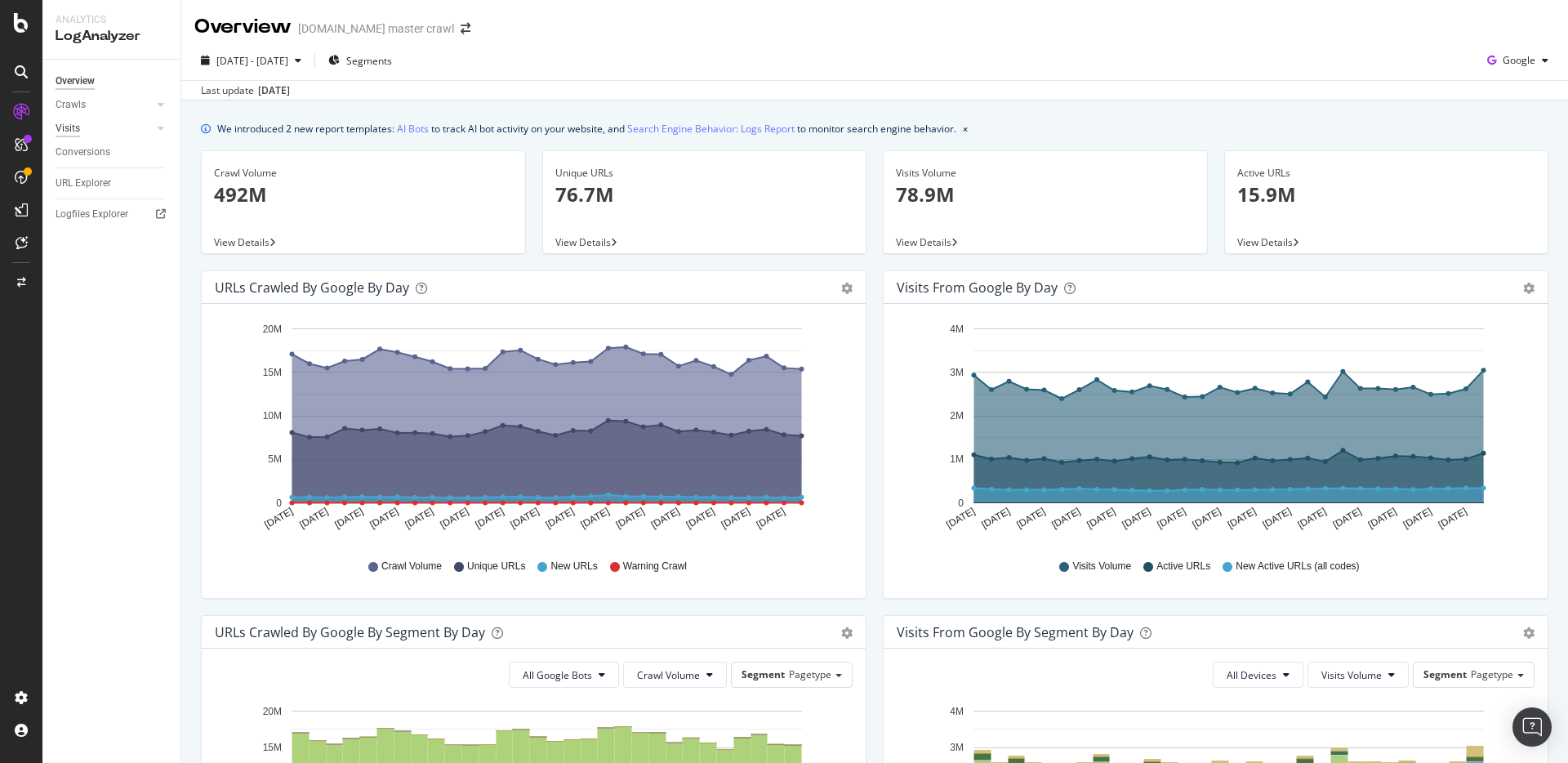
click at [69, 131] on div "Visits" at bounding box center [67, 128] width 25 height 17
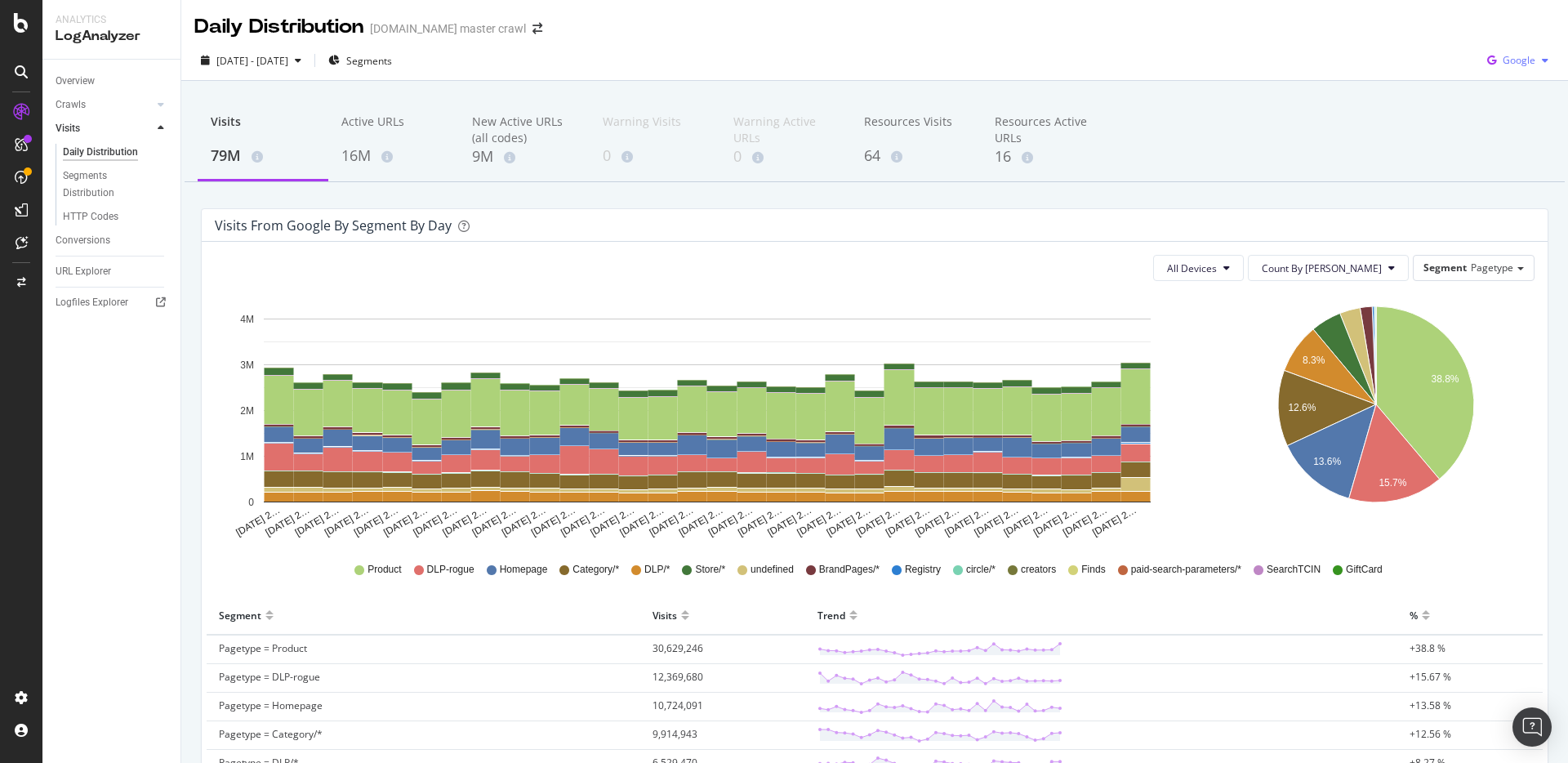
click at [1417, 70] on icon "button" at bounding box center [1491, 60] width 22 height 23
click at [1417, 183] on span "Other AI Bots" at bounding box center [1519, 184] width 60 height 15
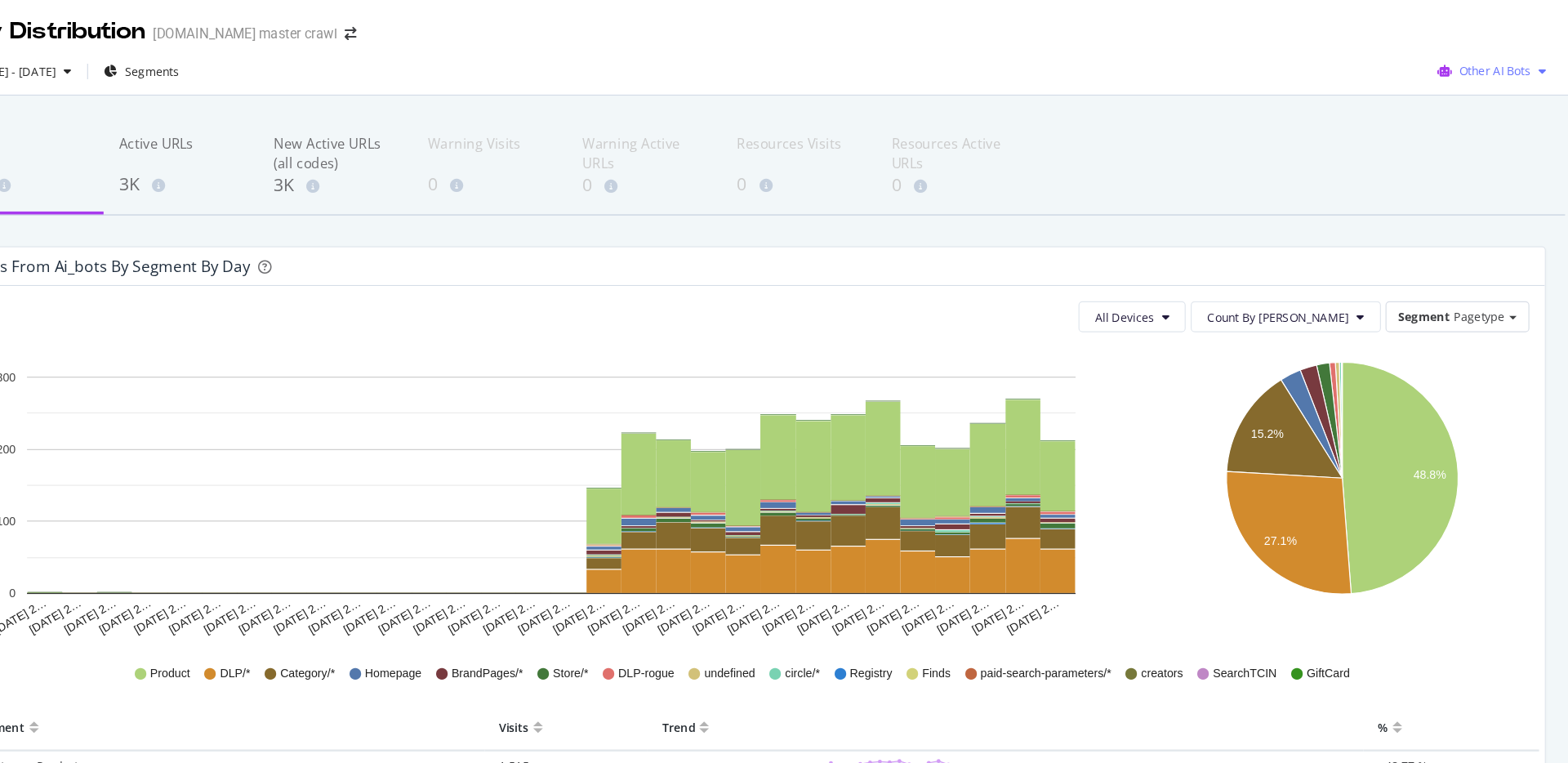
click at [1417, 65] on span "Other AI Bots" at bounding box center [1505, 60] width 60 height 14
click at [1417, 146] on span "OpenAI" at bounding box center [1516, 153] width 64 height 15
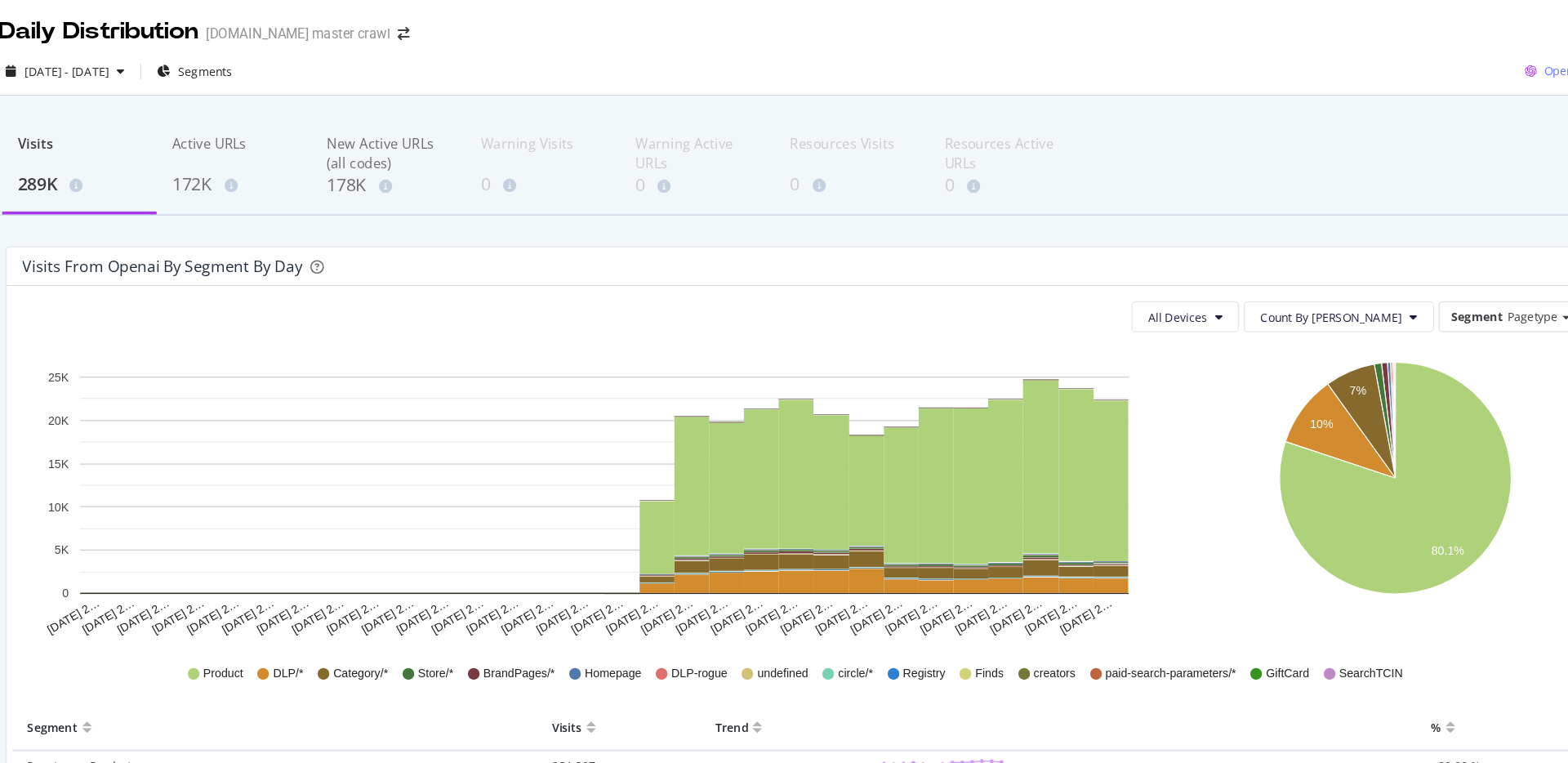
click at [1417, 53] on span "OpenAI" at bounding box center [1519, 60] width 34 height 14
click at [1417, 153] on span "OpenAI" at bounding box center [1472, 153] width 60 height 15
click at [1417, 64] on icon "button" at bounding box center [1490, 60] width 23 height 23
click at [1162, 341] on icon "Sep 01 2… Sep 02 2… Sep 03 2… Sep 04 2… Sep 05 2… Sep 06 2… Sep 07 2… Sep 08 2……" at bounding box center [708, 417] width 986 height 245
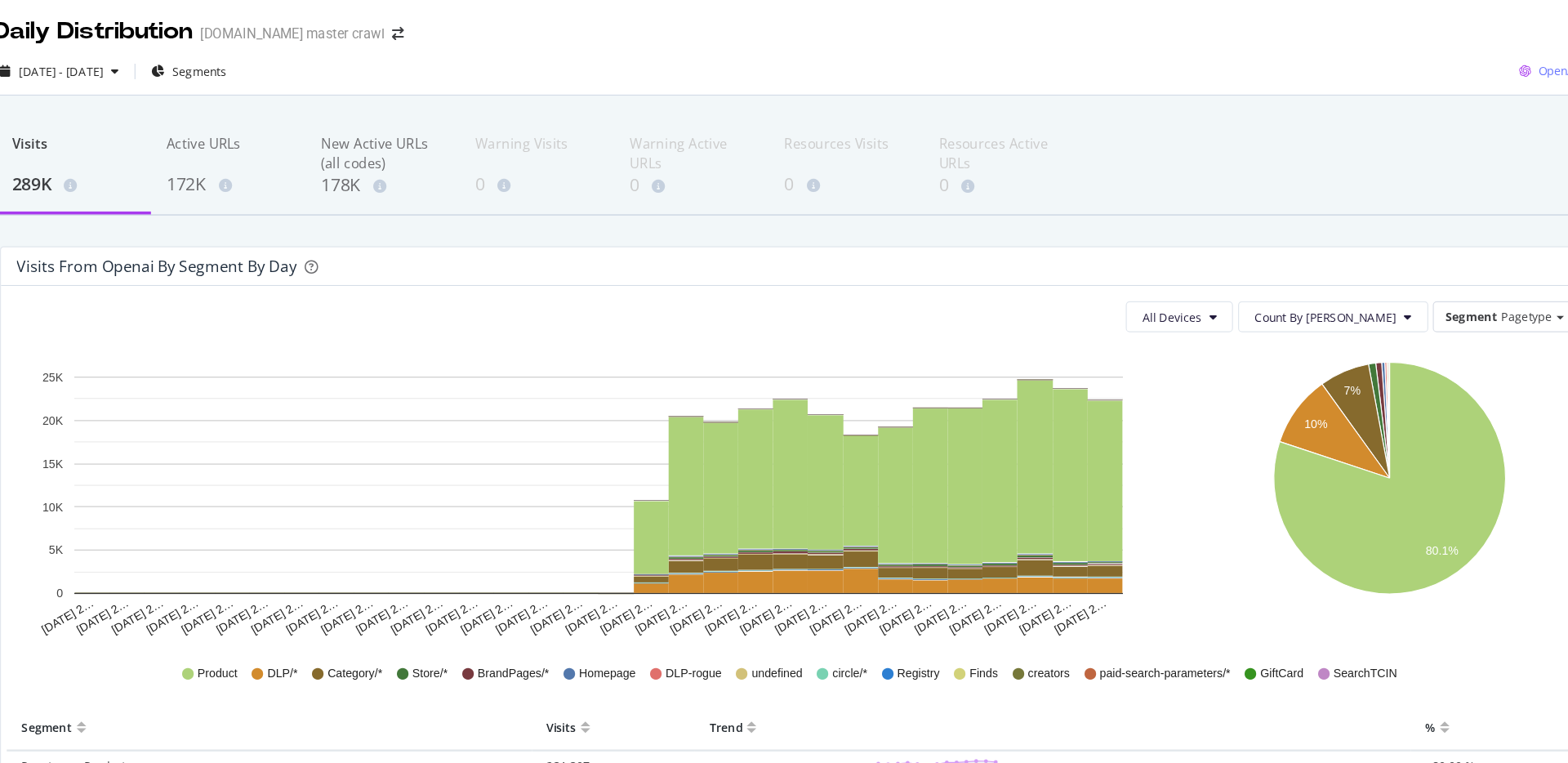
click at [1417, 59] on span "OpenAI" at bounding box center [1519, 60] width 34 height 14
click at [1417, 189] on span "Other AI Bots" at bounding box center [1477, 184] width 60 height 15
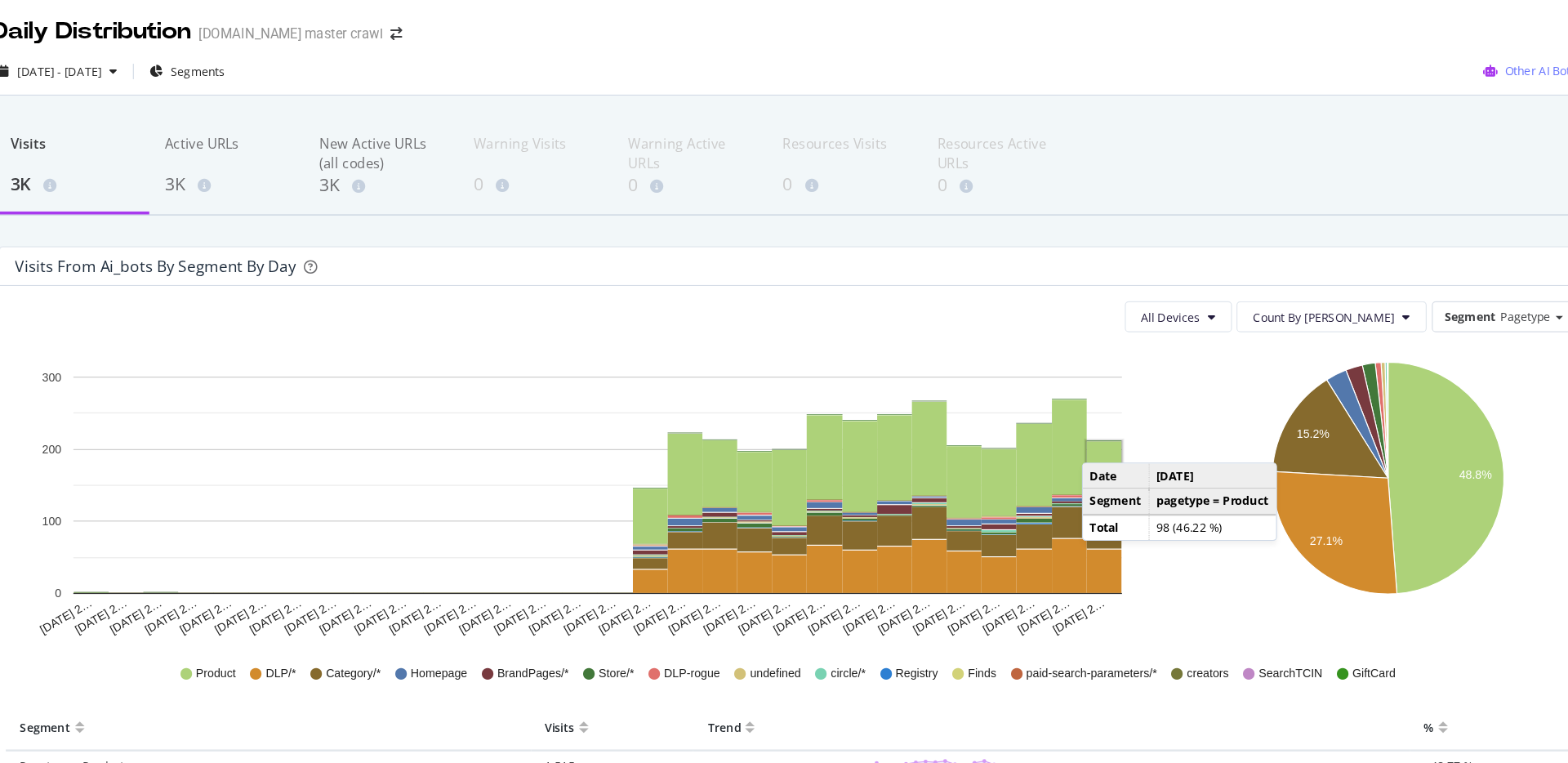
click at [1417, 56] on span "Other AI Bots" at bounding box center [1505, 60] width 60 height 14
click at [1417, 160] on div "OpenAI" at bounding box center [1465, 153] width 116 height 24
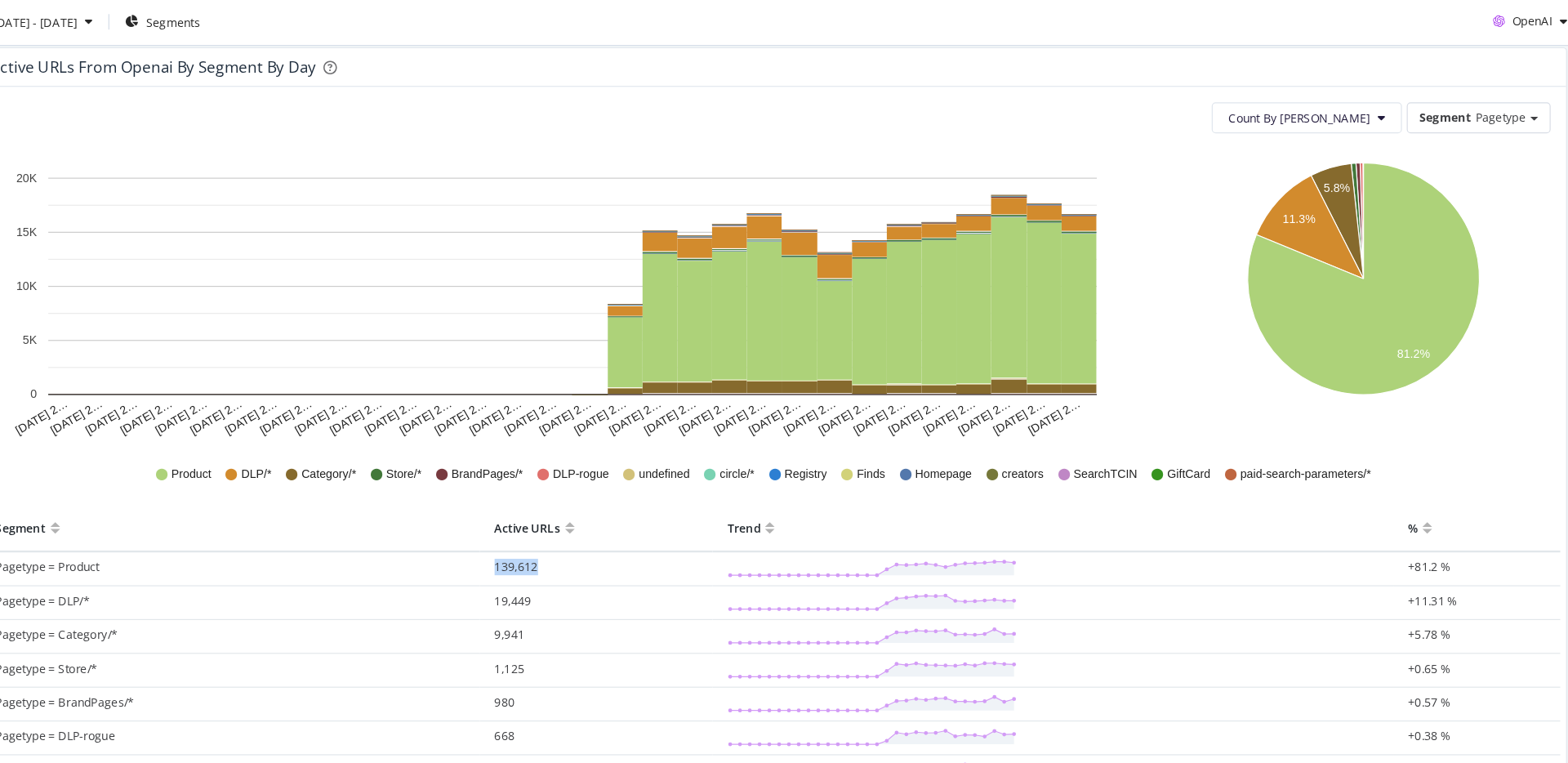
scroll to position [168, 0]
